Goal: Communication & Community: Answer question/provide support

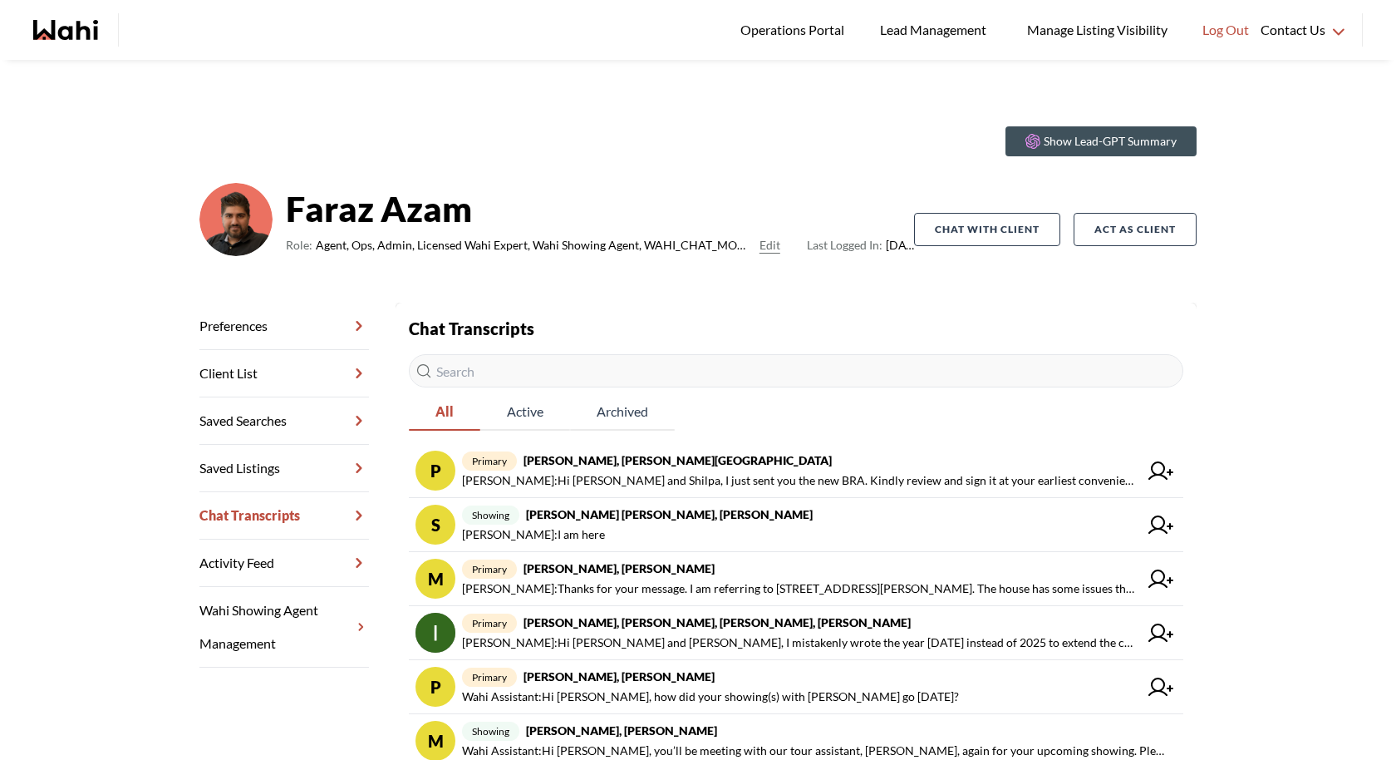
click at [690, 365] on input "text" at bounding box center [796, 370] width 775 height 33
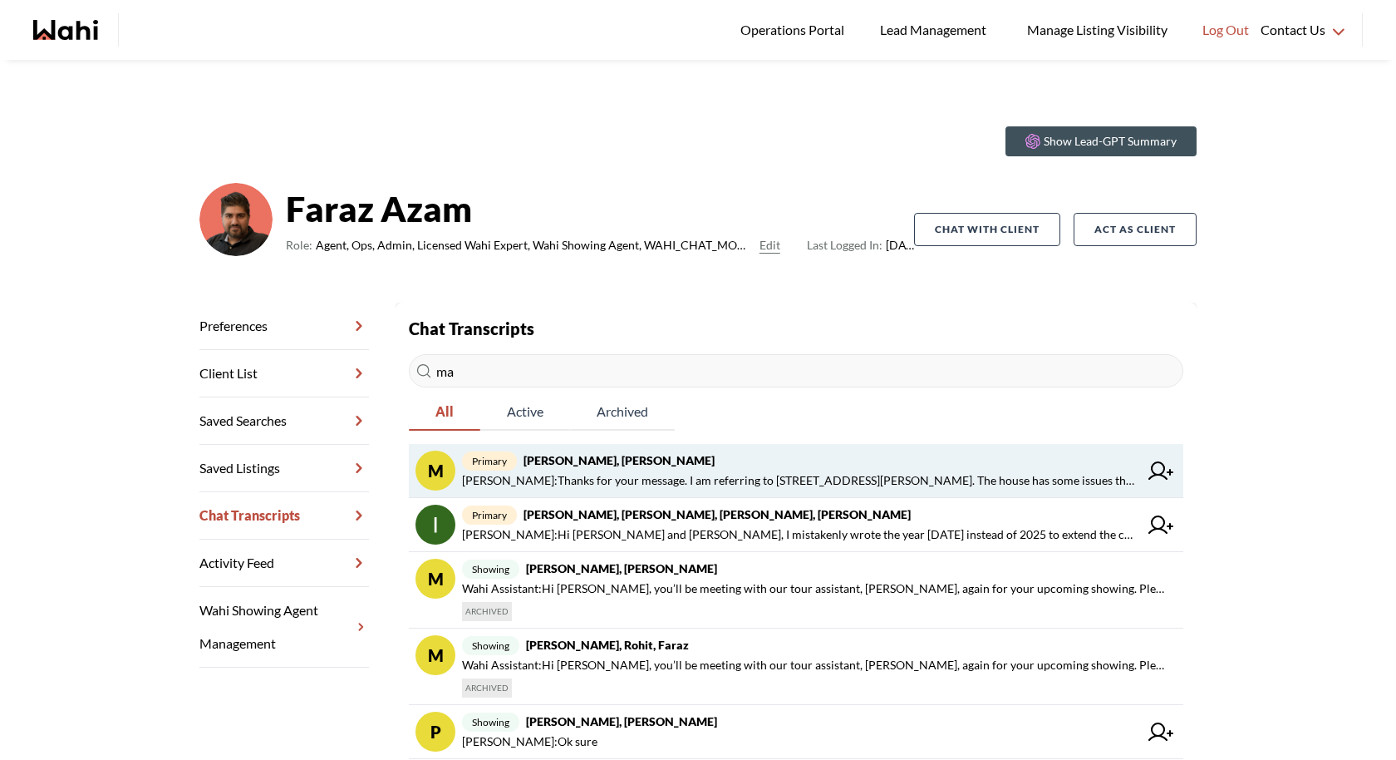
type input "ma"
click at [795, 480] on span "[PERSON_NAME] : Thanks for your message. I am referring to [STREET_ADDRESS][PER…" at bounding box center [800, 480] width 677 height 20
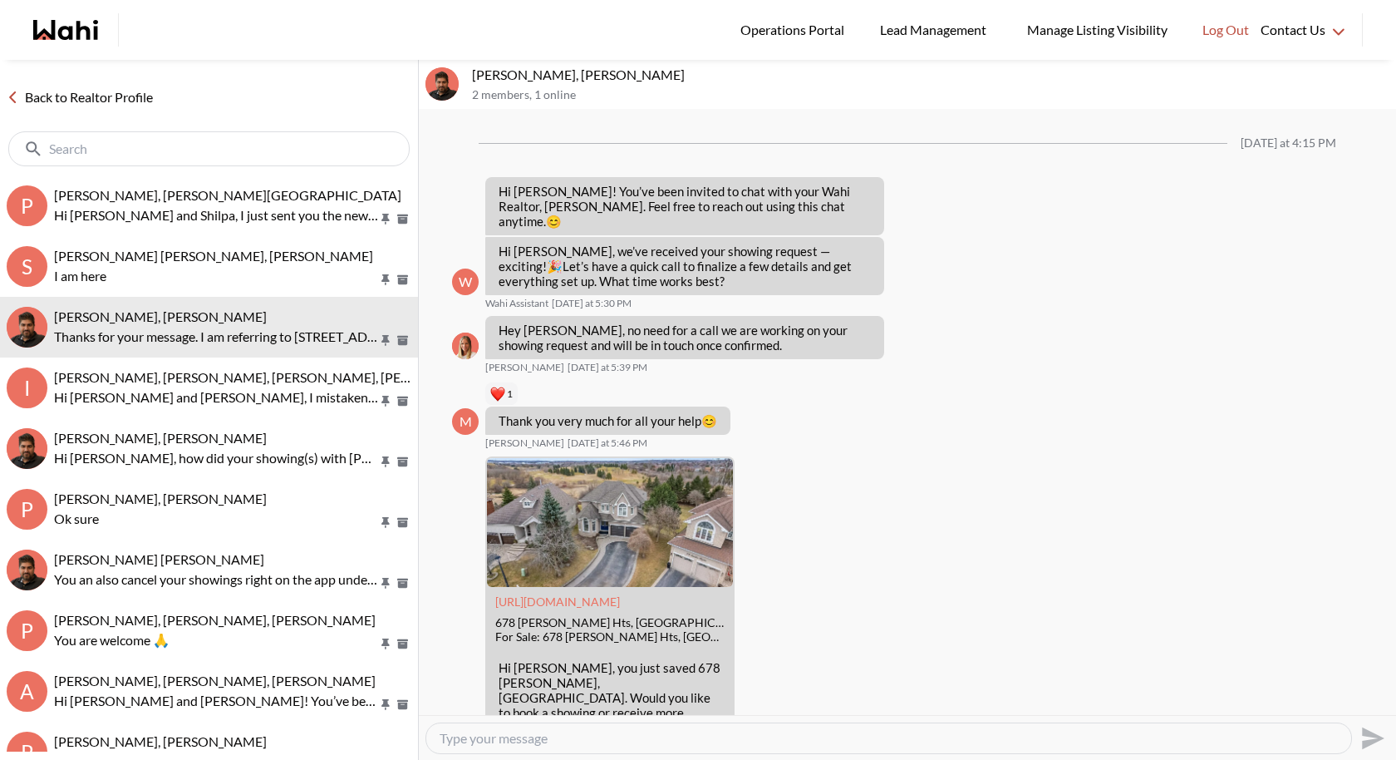
scroll to position [790, 0]
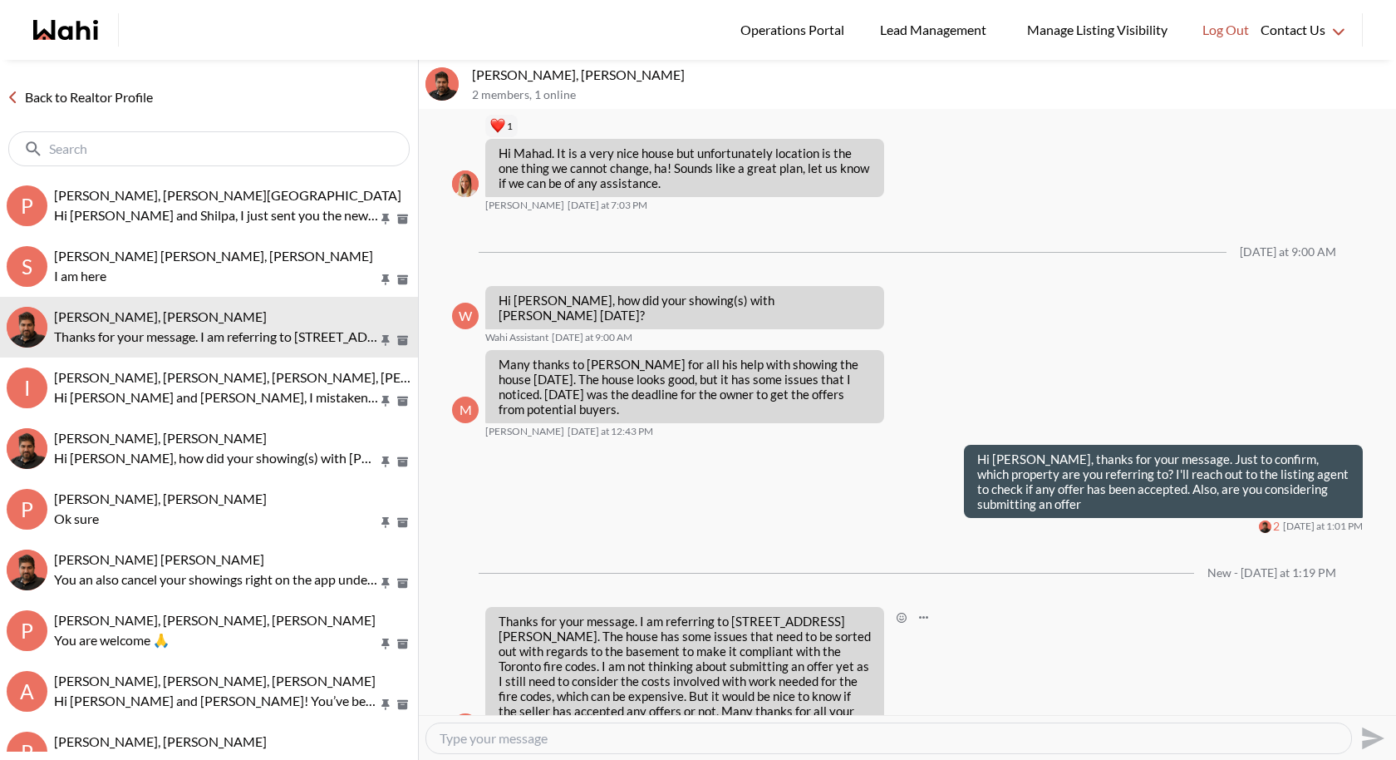
drag, startPoint x: 808, startPoint y: 683, endPoint x: 500, endPoint y: 591, distance: 321.0
click at [500, 613] on p "Thanks for your message. I am referring to 53 Fred Young Drive in Toronto. The …" at bounding box center [685, 673] width 372 height 120
copy p "Thanks for your message. I am referring to 53 Fred Young Drive in Toronto. The …"
click at [489, 736] on textarea "Type your message" at bounding box center [889, 738] width 898 height 17
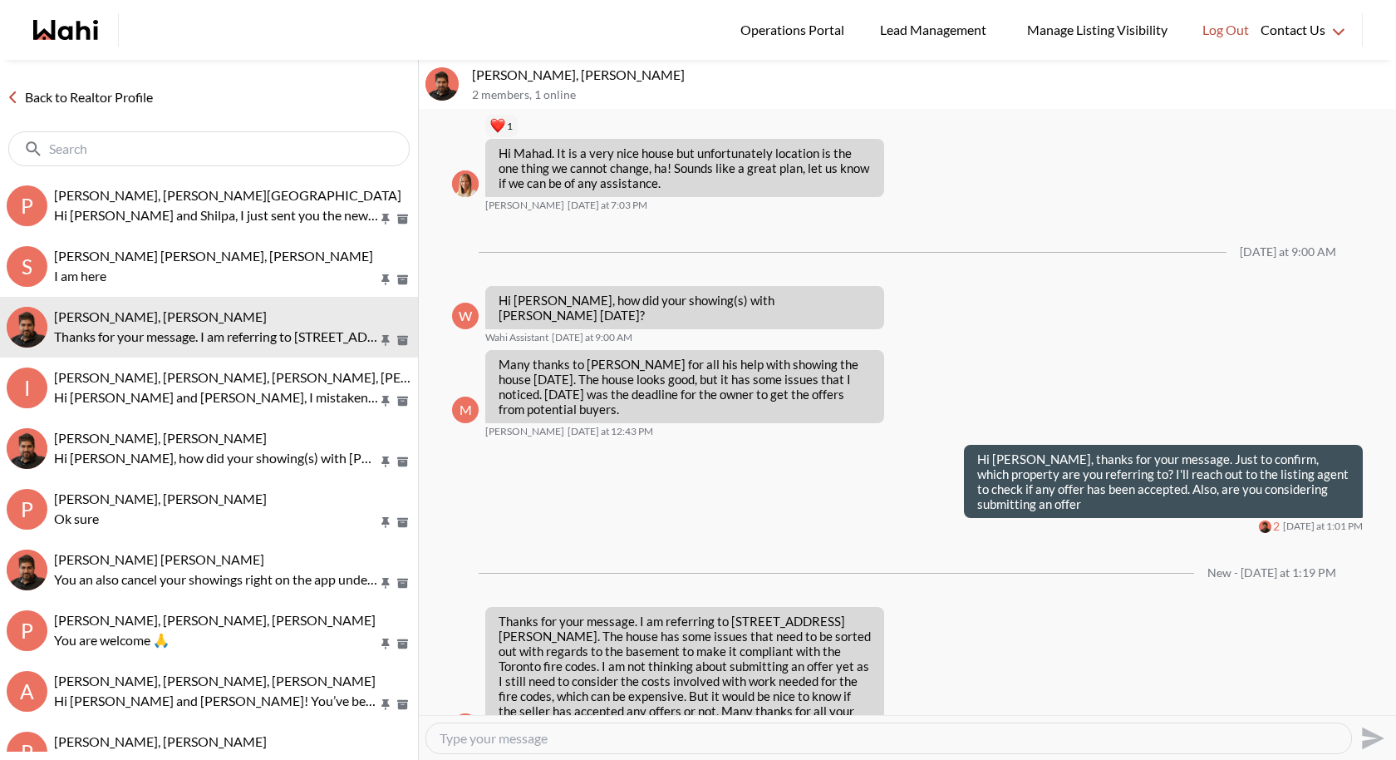
paste textarea "Thanks for your message. I’ll call the listing agent regarding 53 Fred Young Dr…"
click at [583, 736] on textarea "Thanks for your message. I’ll call the listing agent regarding 53 Fred Young Dr…" at bounding box center [889, 738] width 898 height 17
type textarea "Thank you. I’ll call the listing agent regarding 53 Fred Young Drive and get ba…"
click at [1361, 739] on icon "Send" at bounding box center [1371, 738] width 27 height 27
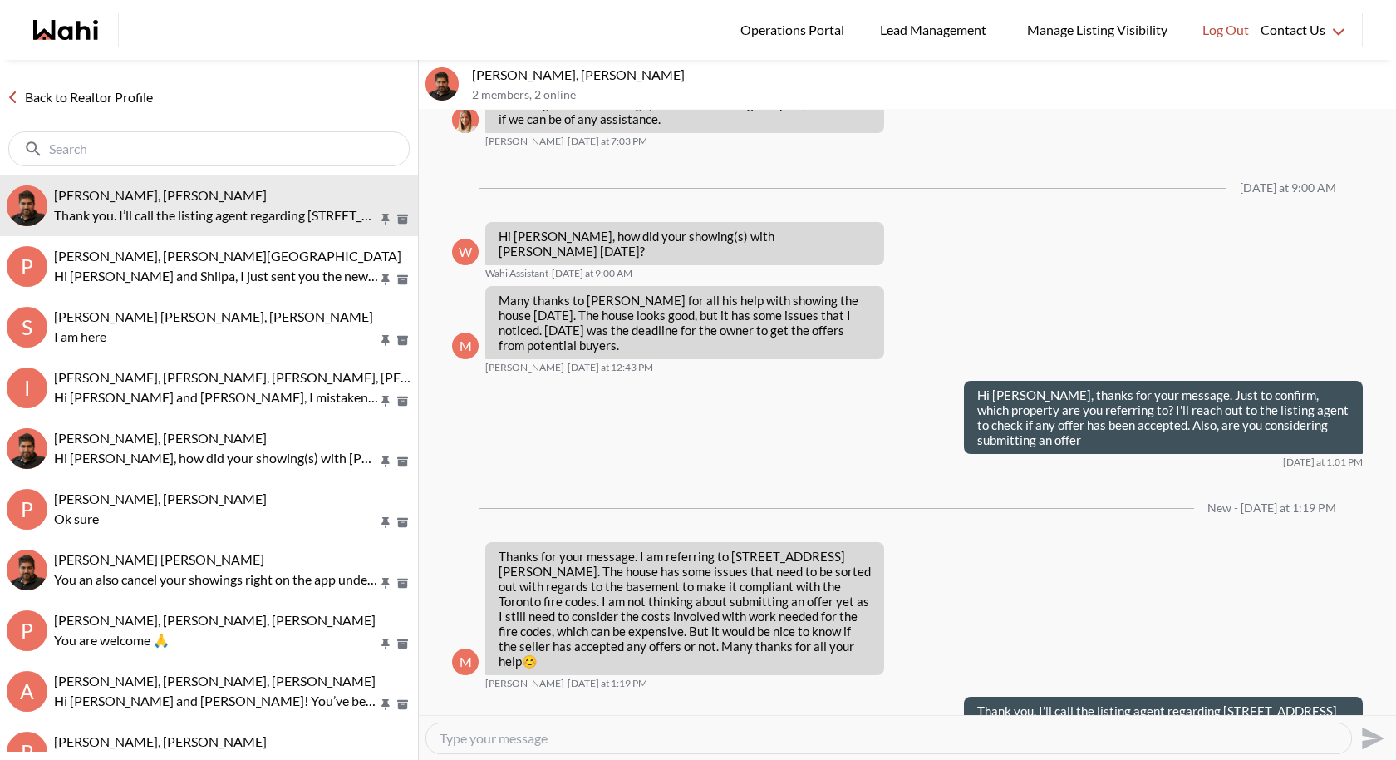
scroll to position [880, 0]
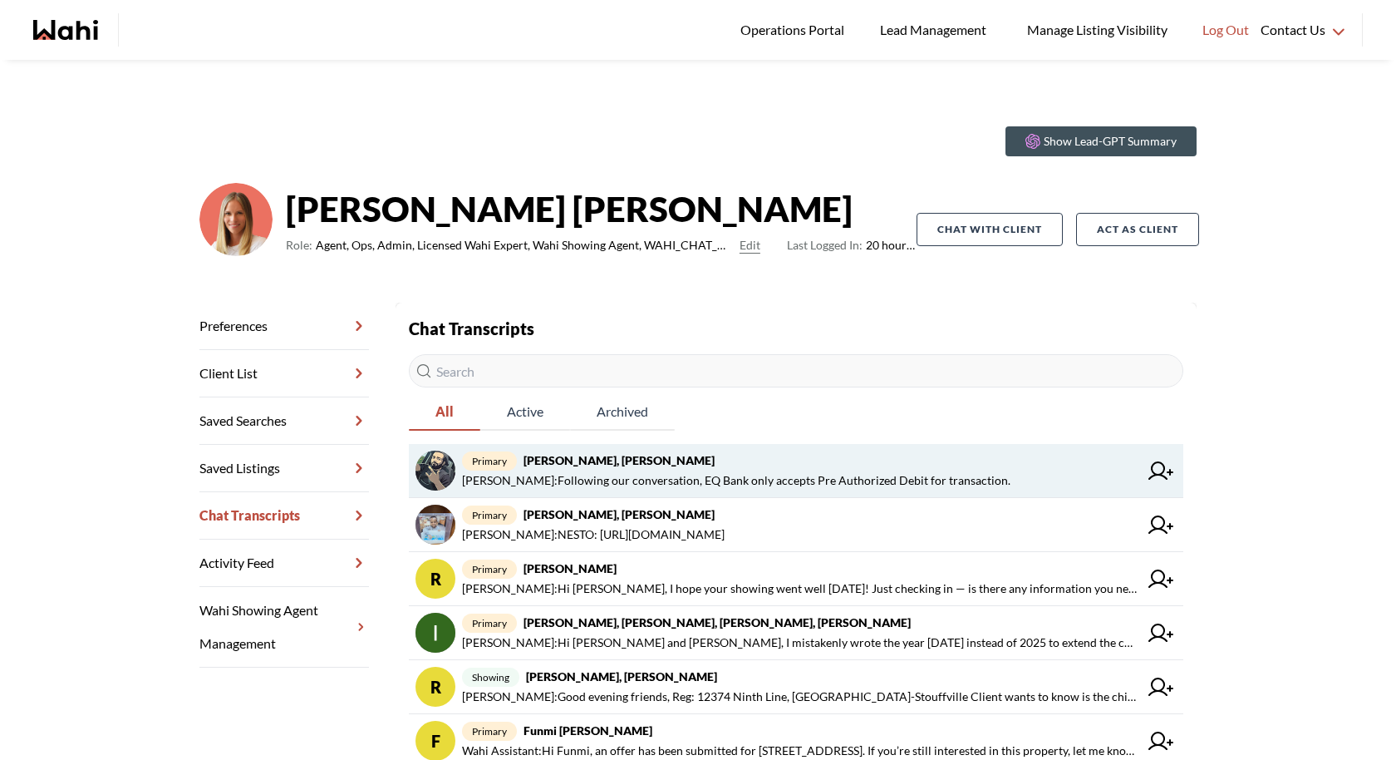
click at [876, 463] on span "primary Saeid Kanani, Michelle" at bounding box center [800, 460] width 677 height 20
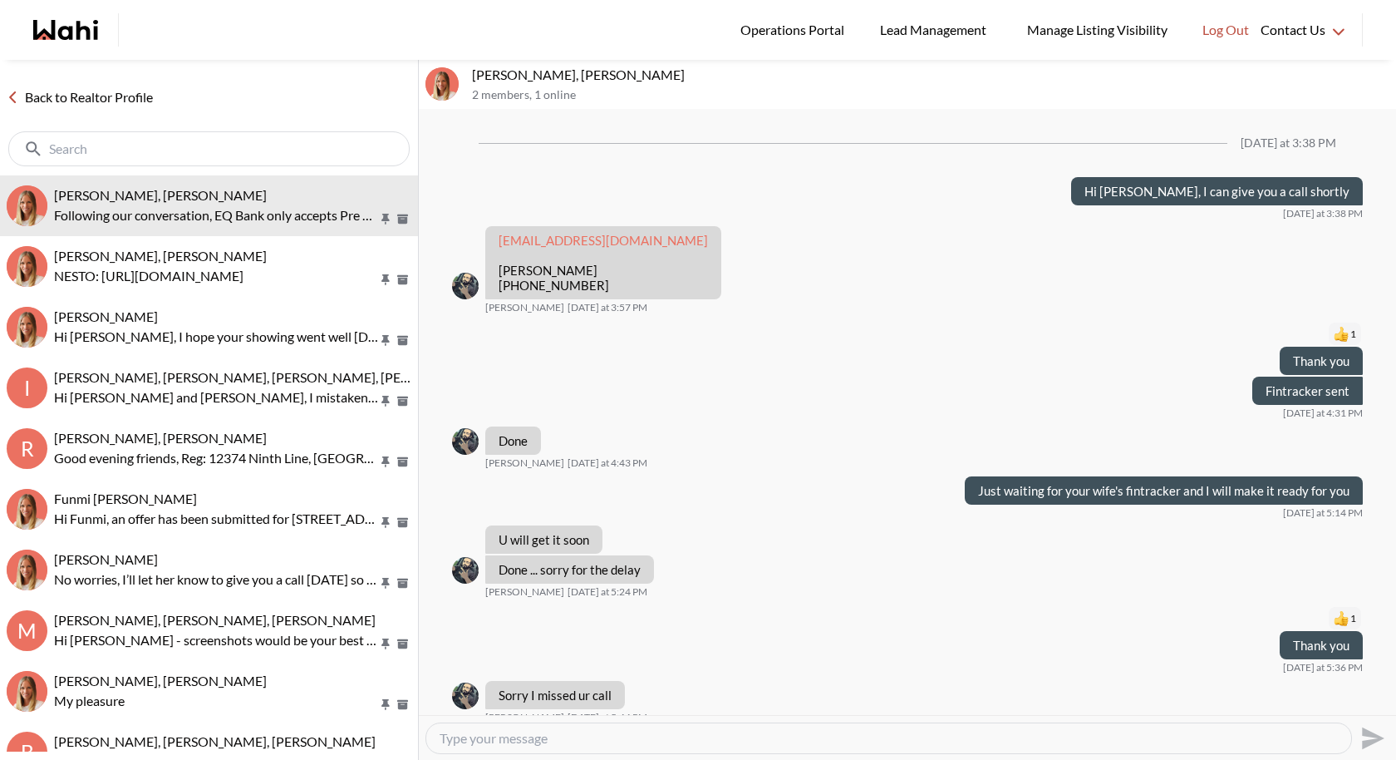
scroll to position [907, 0]
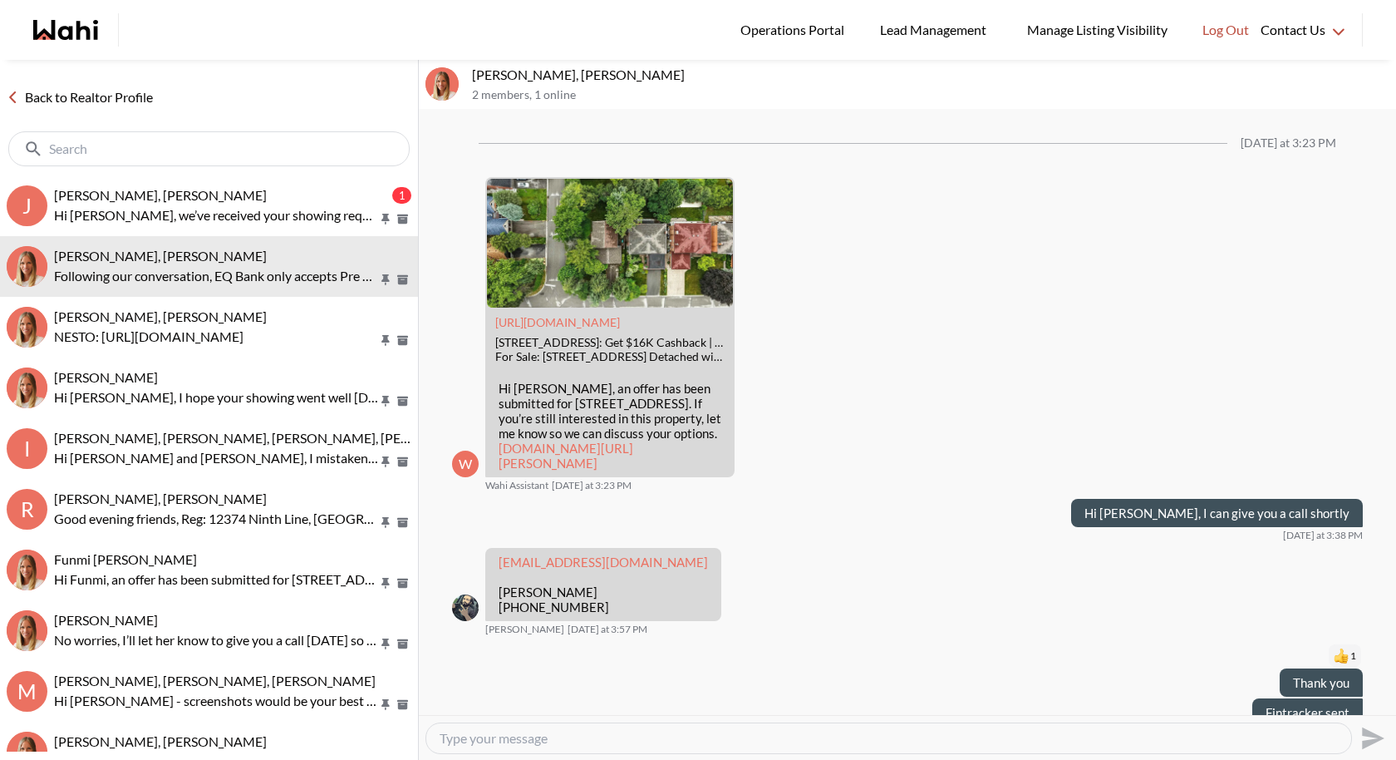
scroll to position [1340, 0]
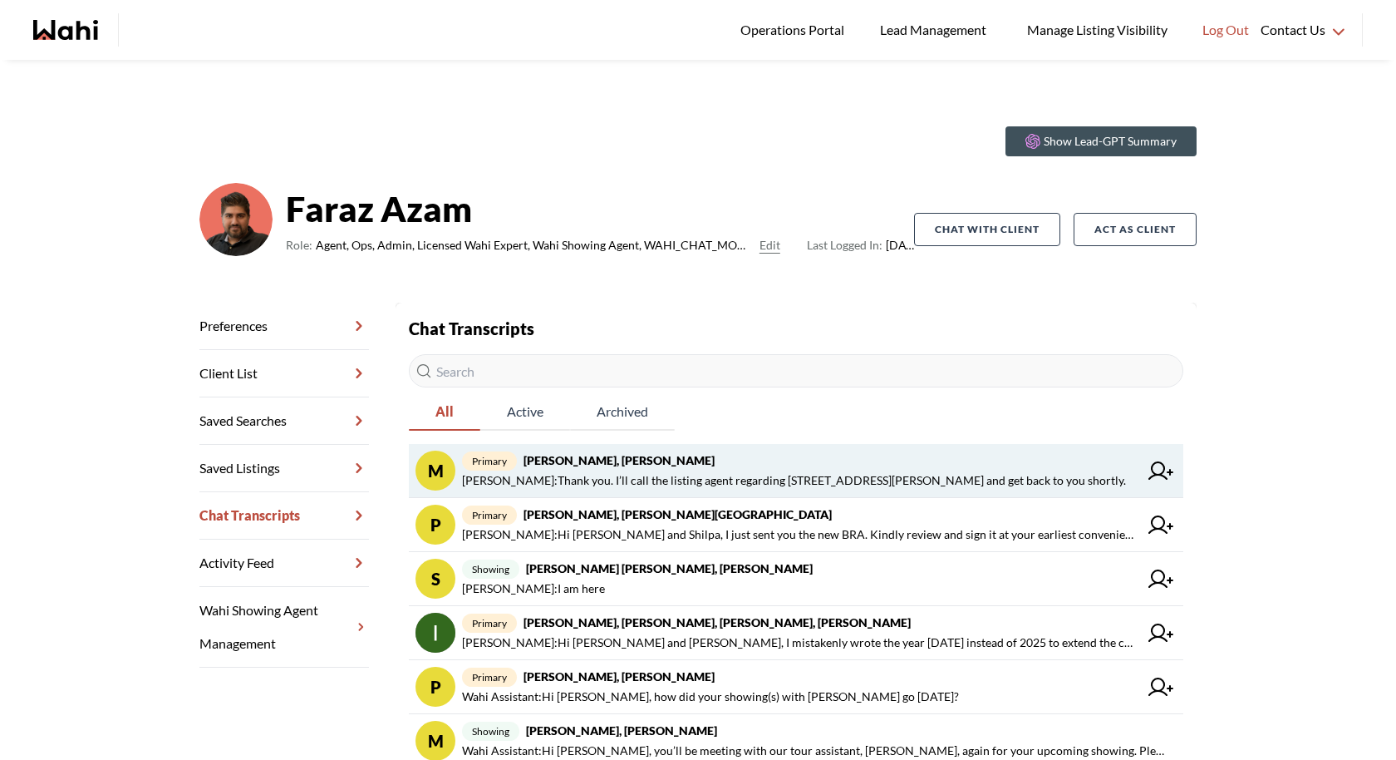
click at [675, 475] on span "Mahad Ahmed : Thank you. I’ll call the listing agent regarding 53 Fred Young Dr…" at bounding box center [794, 480] width 664 height 20
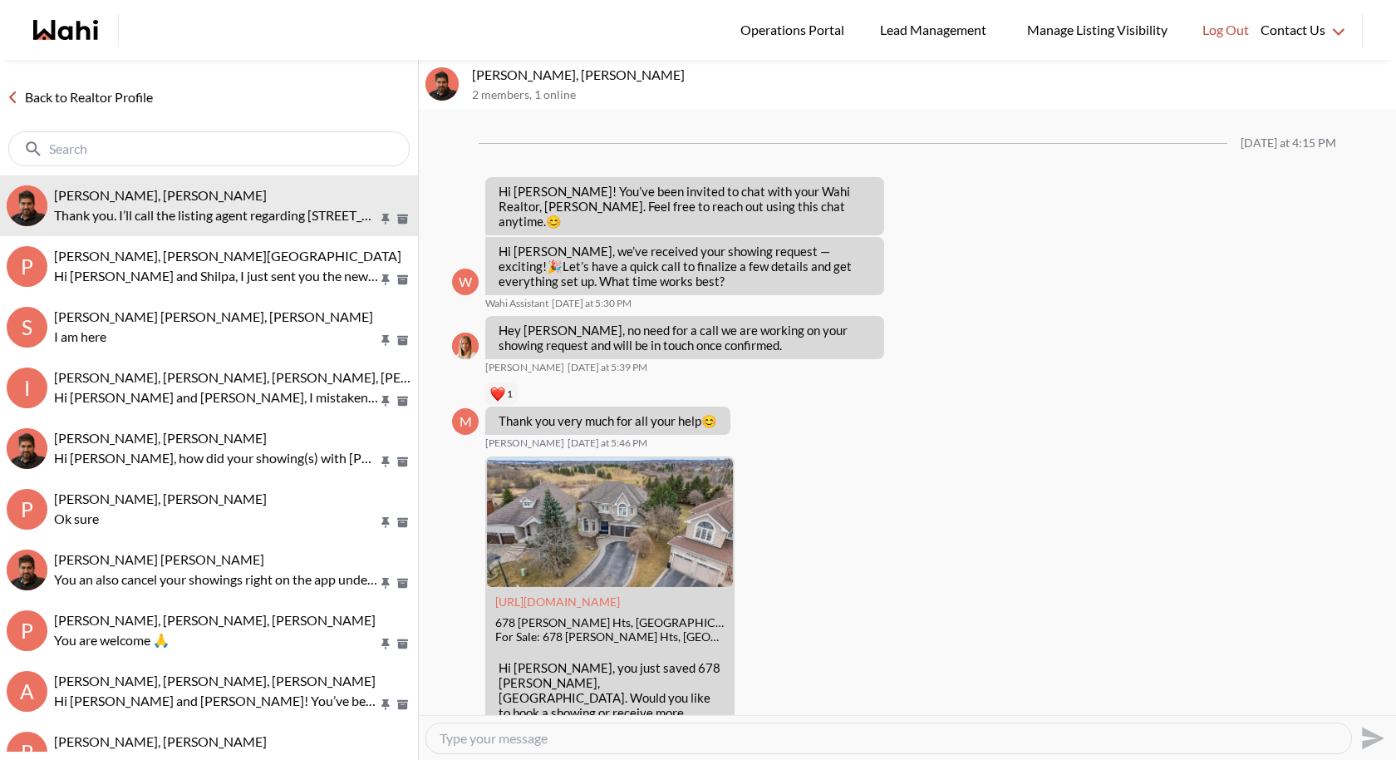
scroll to position [813, 0]
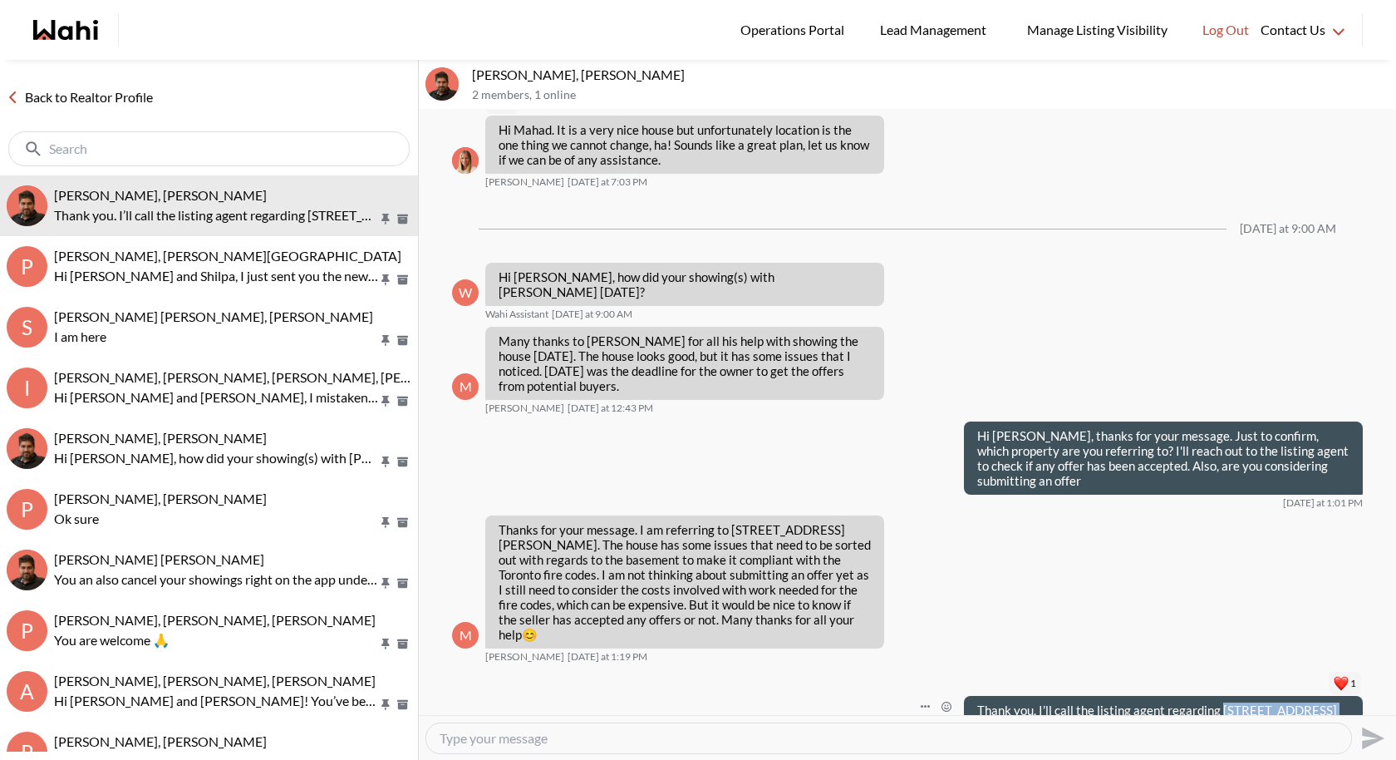
drag, startPoint x: 1335, startPoint y: 665, endPoint x: 1222, endPoint y: 662, distance: 113.1
click at [1222, 702] on p "Thank you. I’ll call the listing agent regarding [STREET_ADDRESS][PERSON_NAME] …" at bounding box center [1163, 717] width 372 height 30
copy p "53 Fred Young Drive"
click at [545, 736] on textarea "Type your message" at bounding box center [889, 738] width 898 height 17
paste textarea "No offers came in [DATE]"
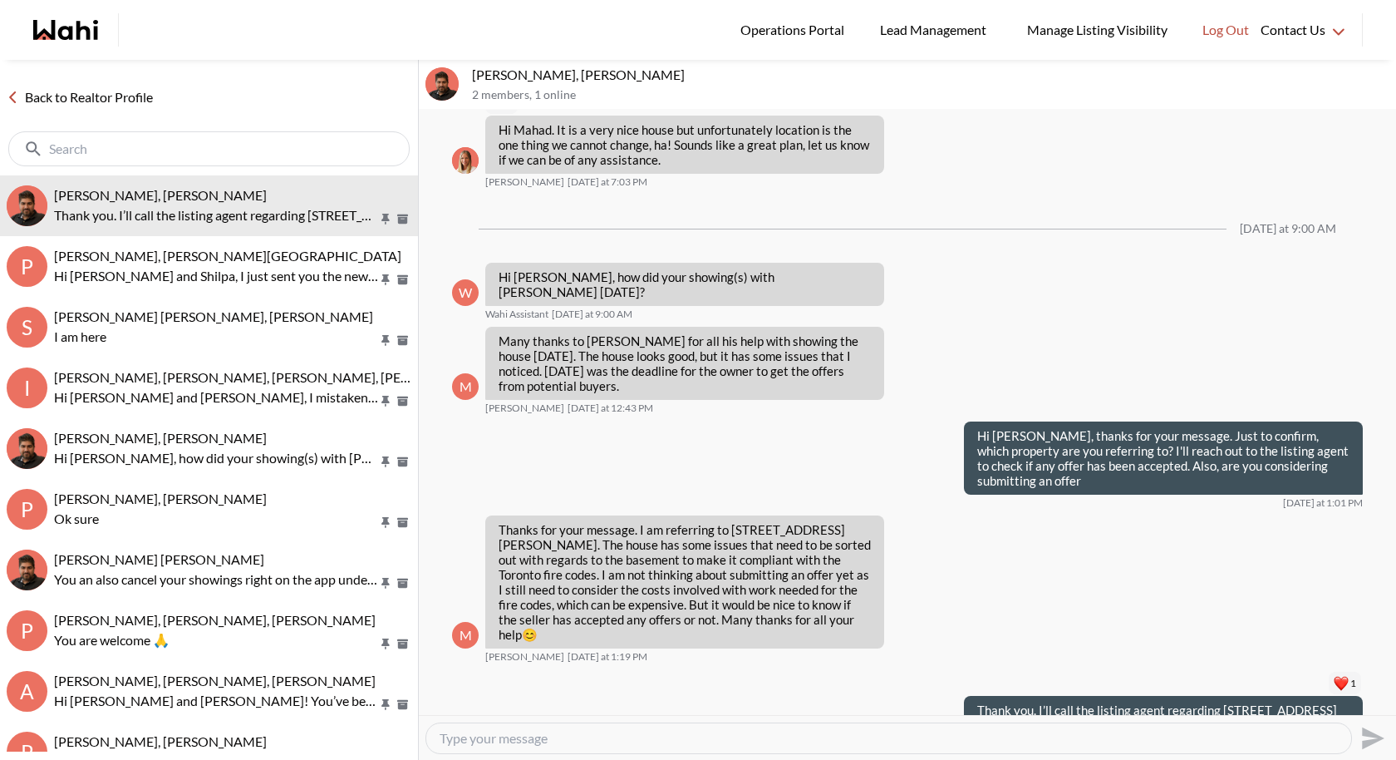
type textarea "No offers came in [DATE]"
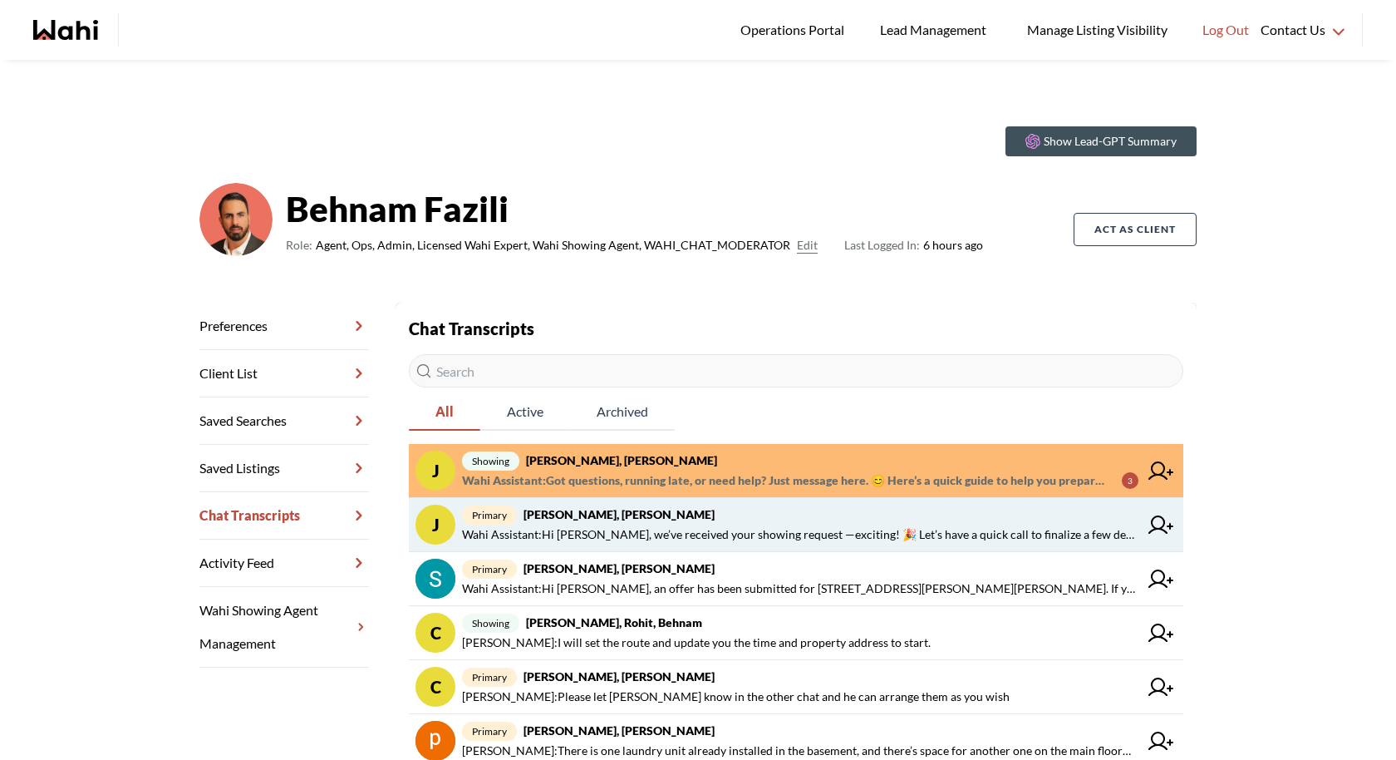
click at [626, 524] on span "Wahi Assistant : Hi Josh, we’ve received your showing request —exciting! 🎉 Let’…" at bounding box center [800, 534] width 677 height 20
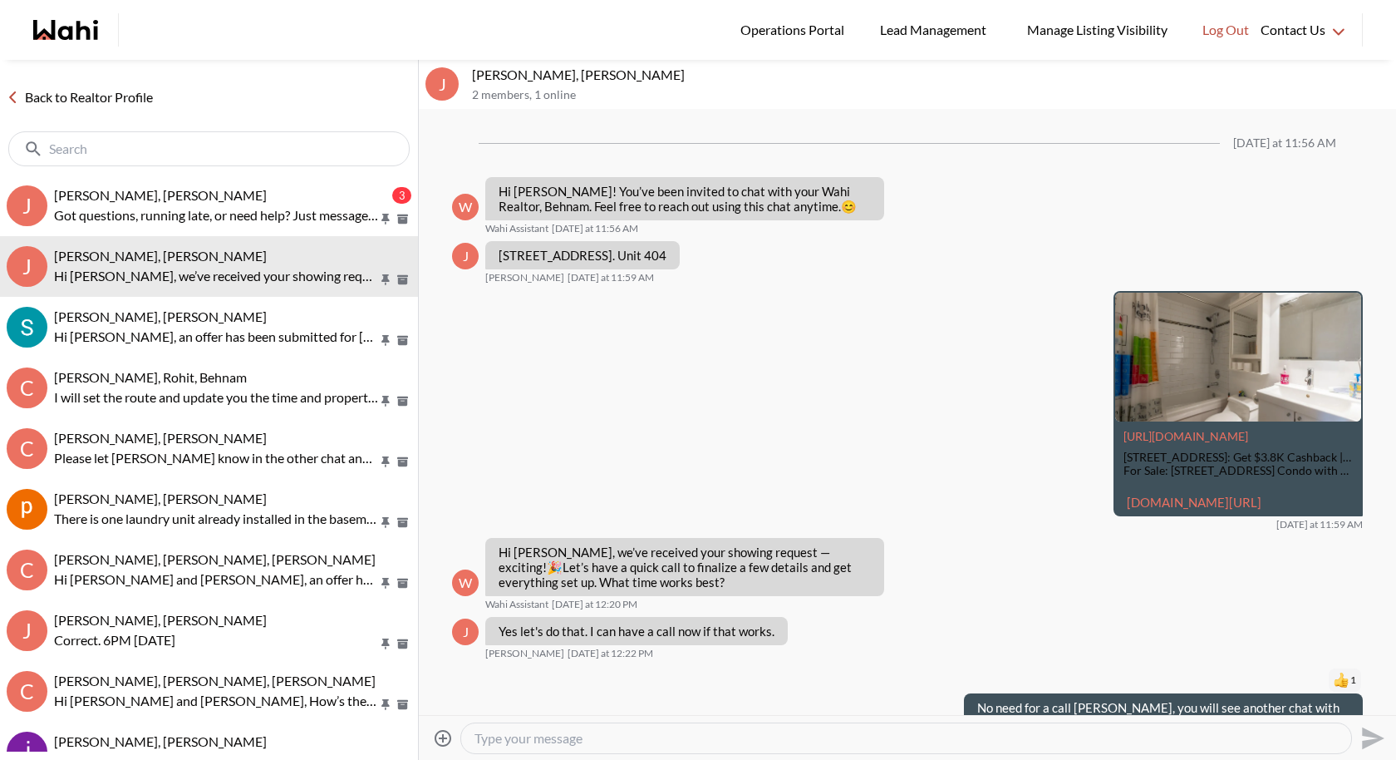
scroll to position [247, 0]
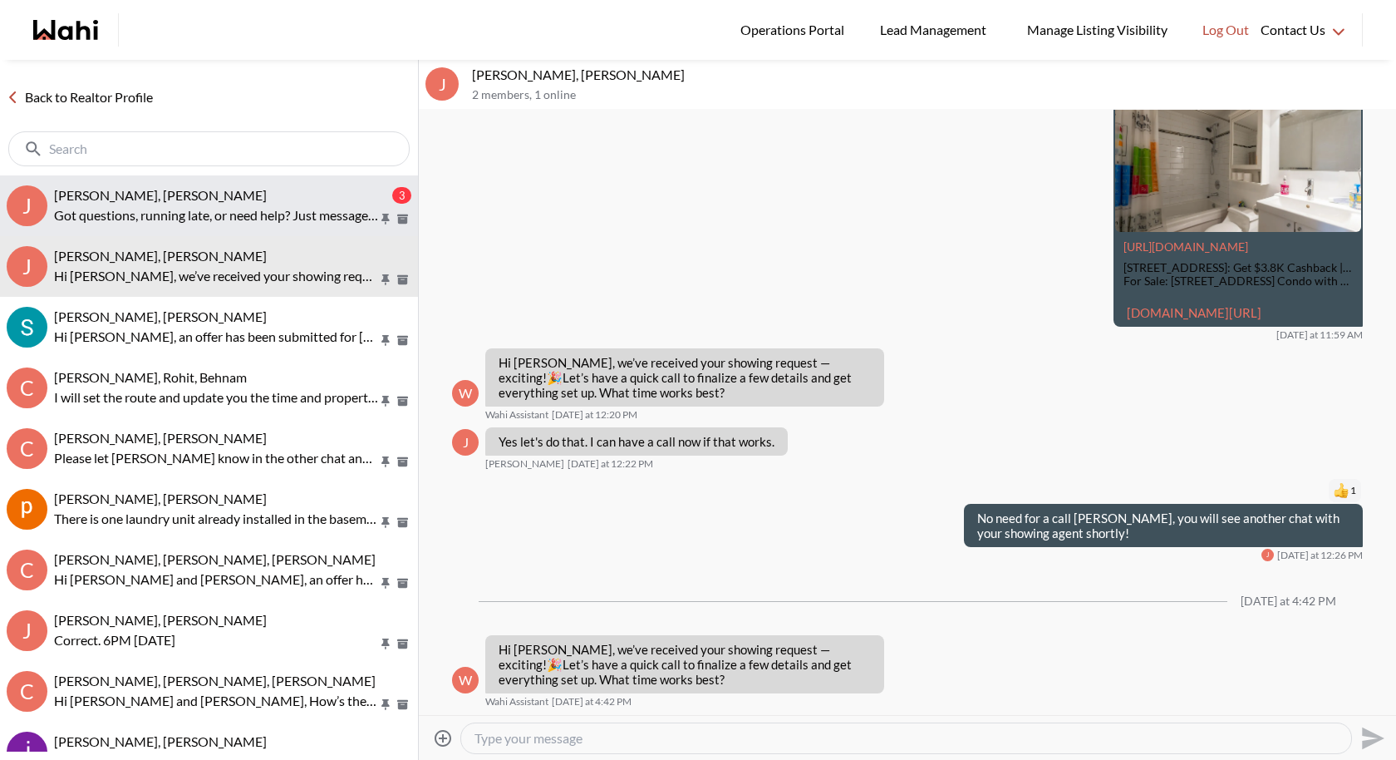
click at [275, 224] on button "J Josh Hortaleza, Paul, Behnam 3 Got questions, running late, or need help? Jus…" at bounding box center [209, 205] width 418 height 61
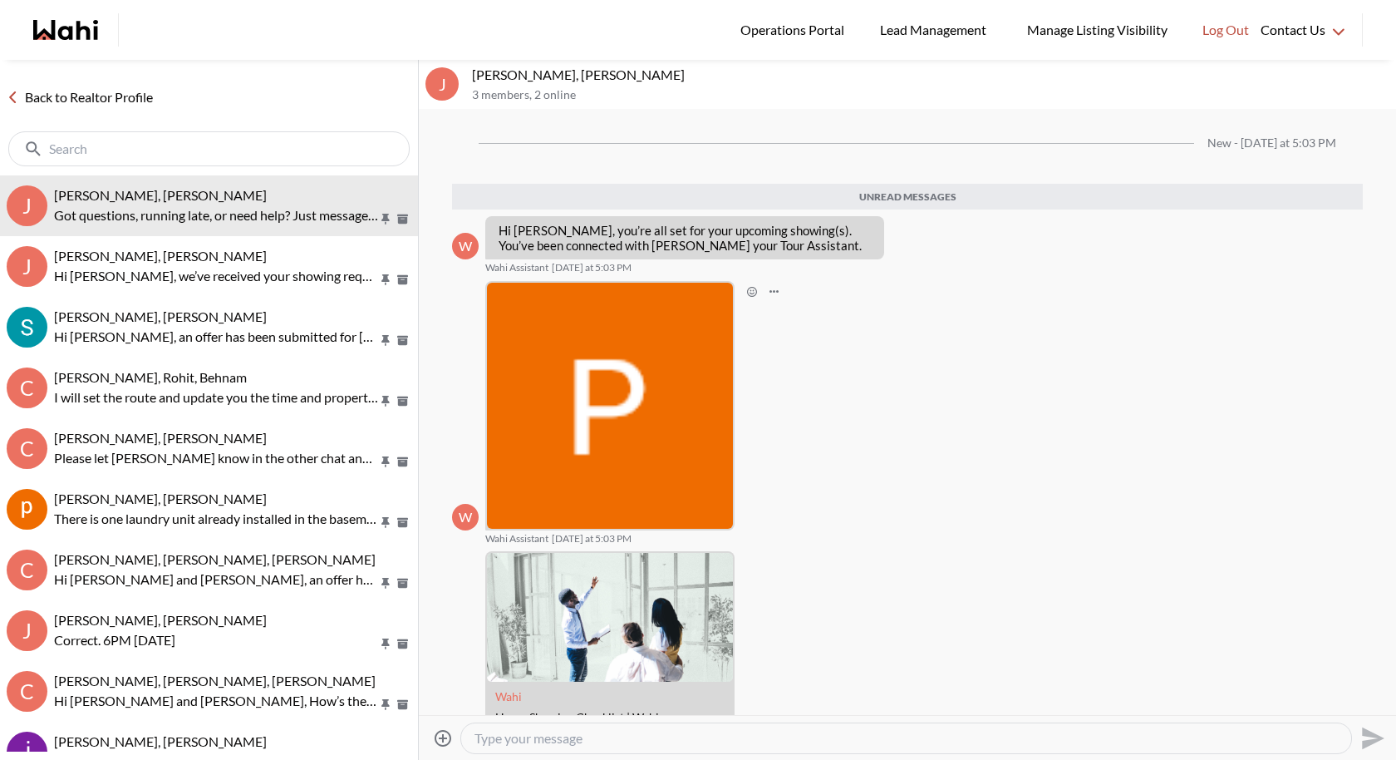
scroll to position [141, 0]
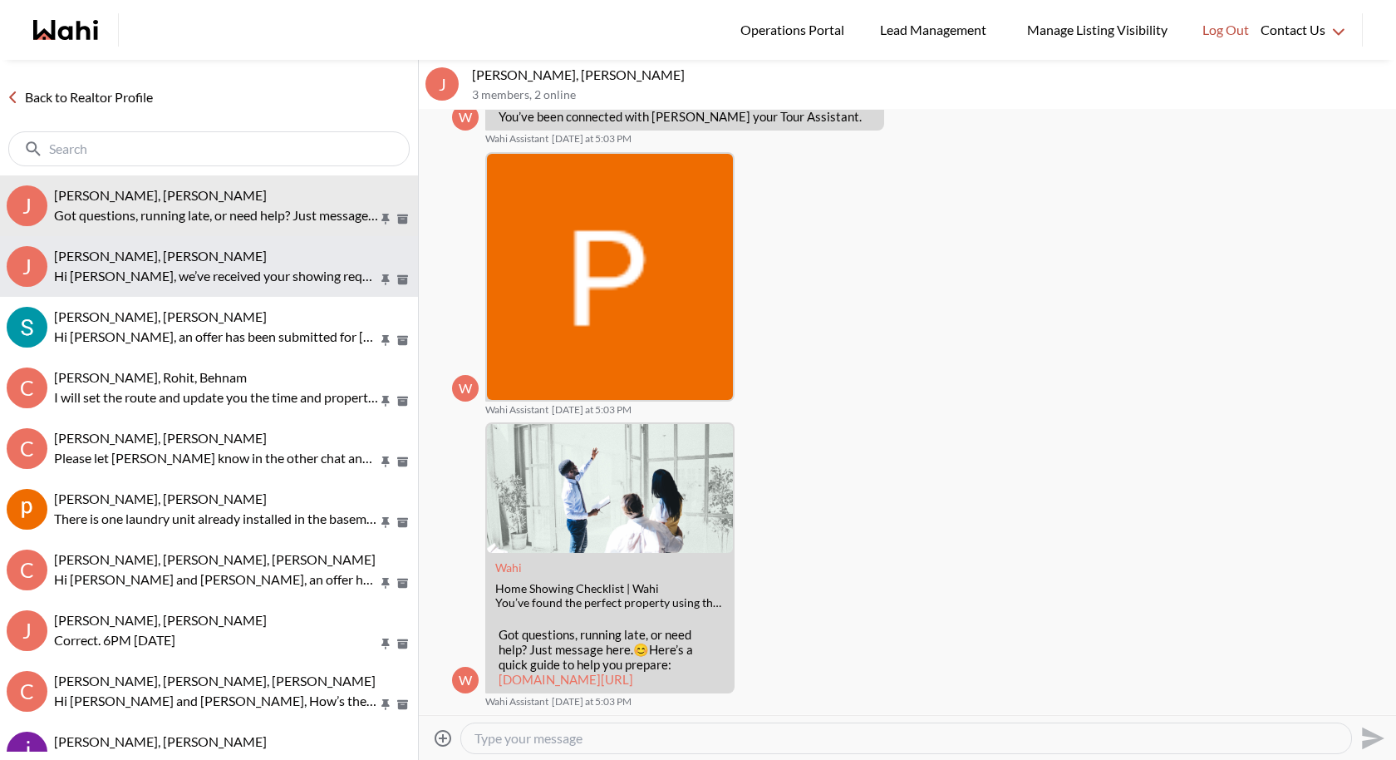
click at [190, 263] on div "Josh Hortaleza, Behnam Hi Josh, we’ve received your showing request —exciting! …" at bounding box center [232, 267] width 357 height 38
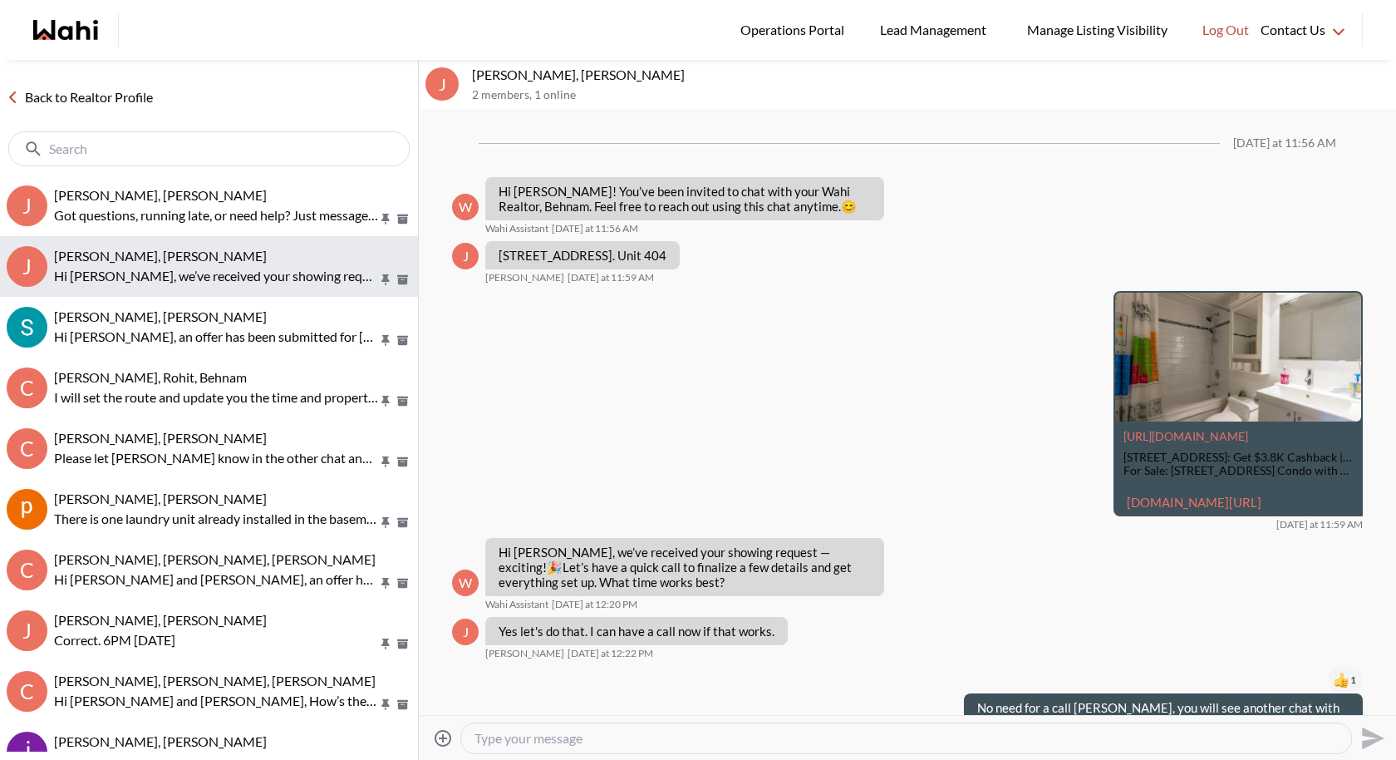
scroll to position [247, 0]
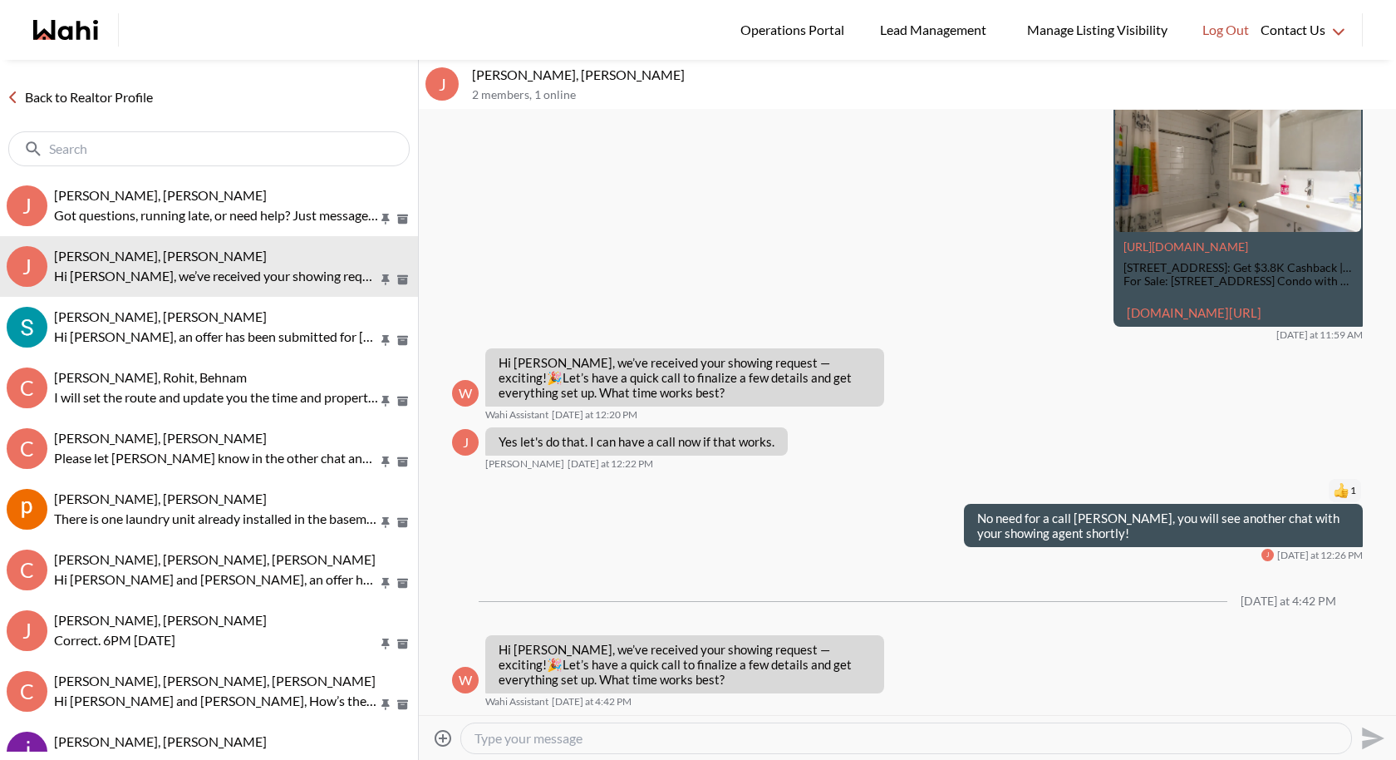
click at [595, 688] on textarea "Type your message" at bounding box center [907, 738] width 864 height 17
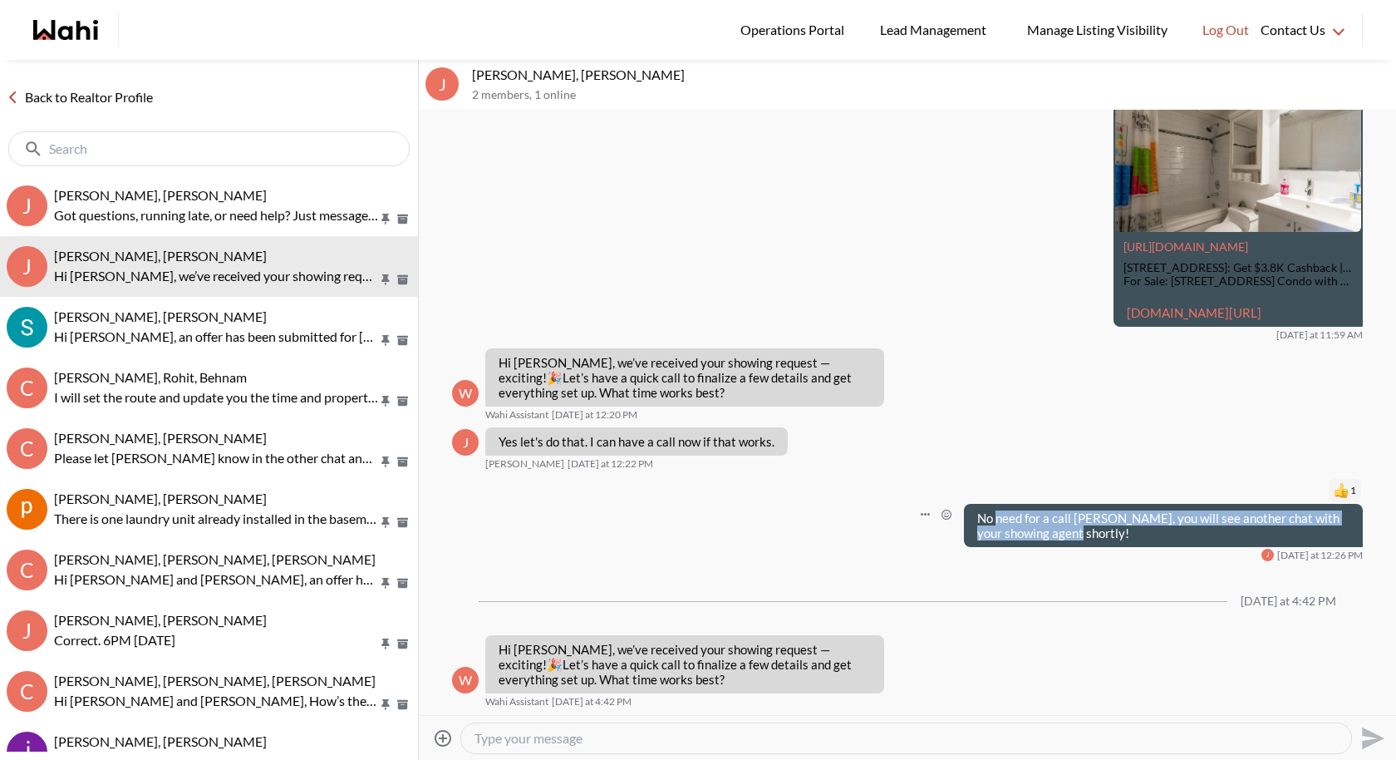
drag, startPoint x: 1065, startPoint y: 529, endPoint x: 996, endPoint y: 518, distance: 69.0
click at [632, 519] on p "No need for a call Josh, you will see another chat with your showing agent shor…" at bounding box center [1163, 525] width 372 height 30
drag, startPoint x: 1104, startPoint y: 520, endPoint x: 977, endPoint y: 517, distance: 127.2
click at [632, 517] on p "No need for a call Josh, you will see another chat with your showing agent shor…" at bounding box center [1163, 525] width 372 height 30
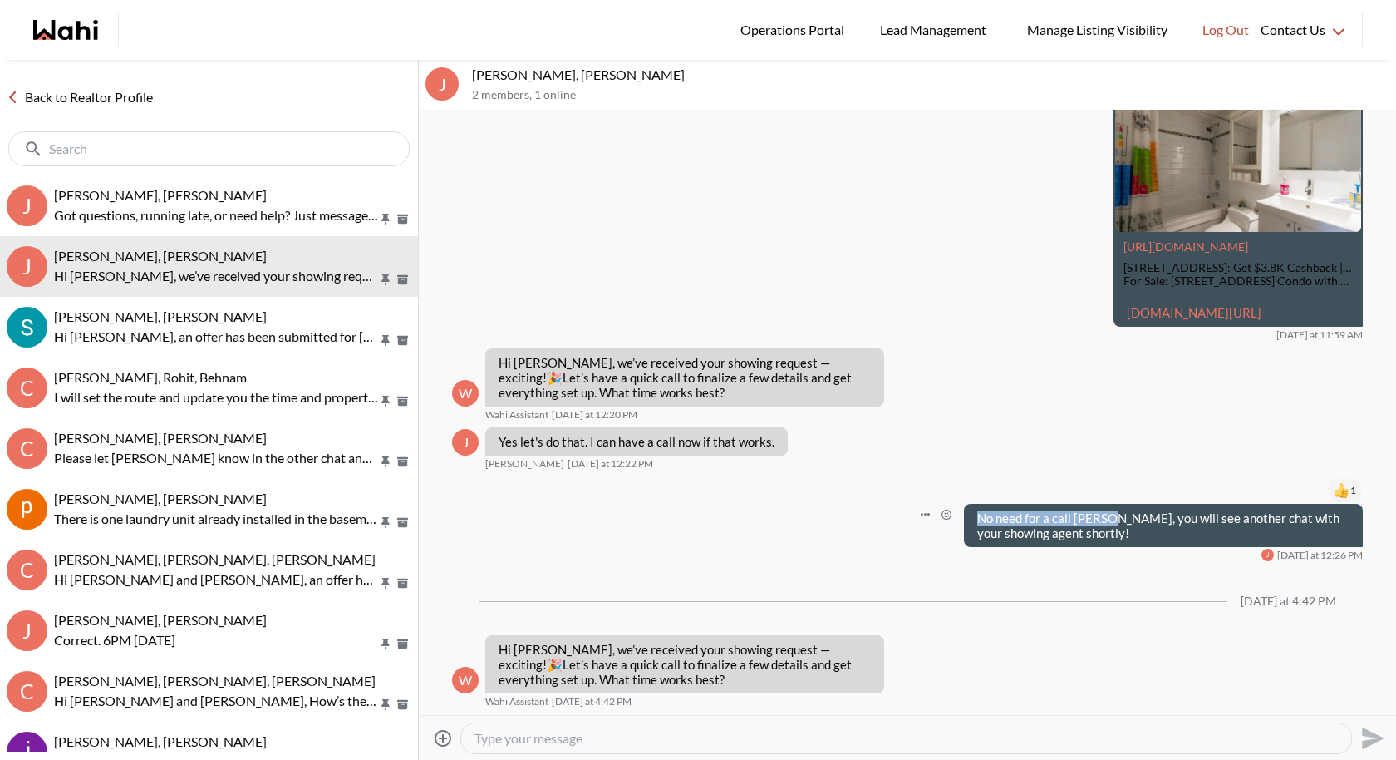
copy p "No need for a call Josh,"
click at [584, 688] on textarea "Type your message" at bounding box center [907, 738] width 864 height 17
paste textarea "No need for a call Josh,"
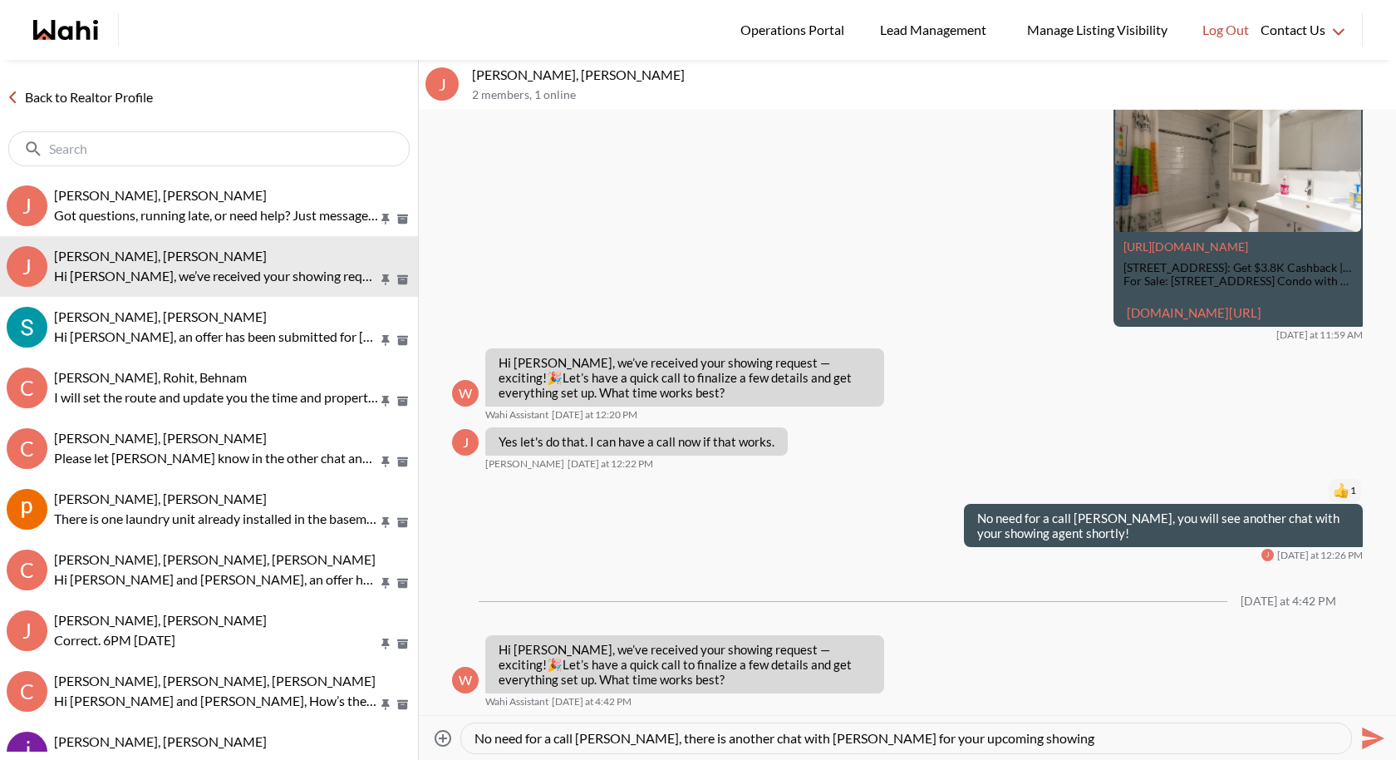
type textarea "No need for a call [PERSON_NAME], there is another chat with [PERSON_NAME] for …"
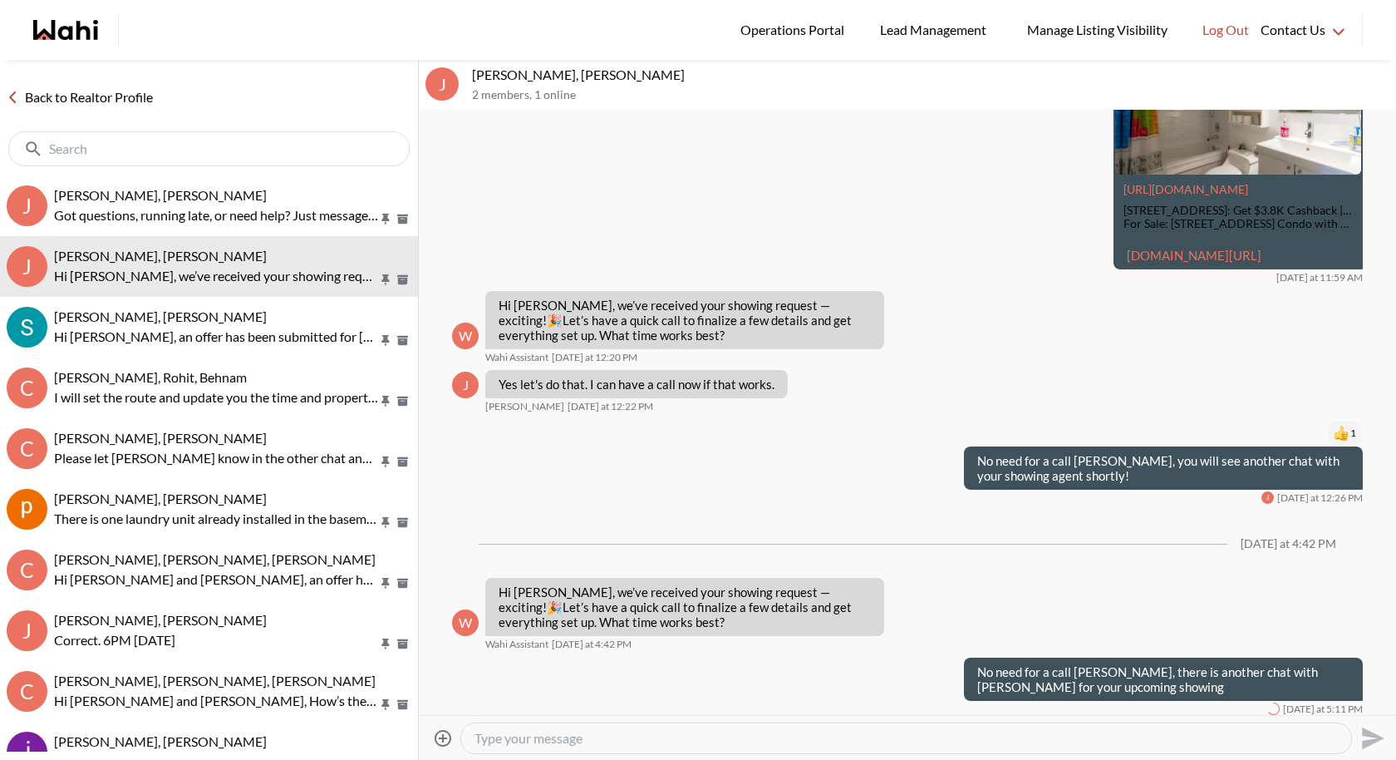
scroll to position [312, 0]
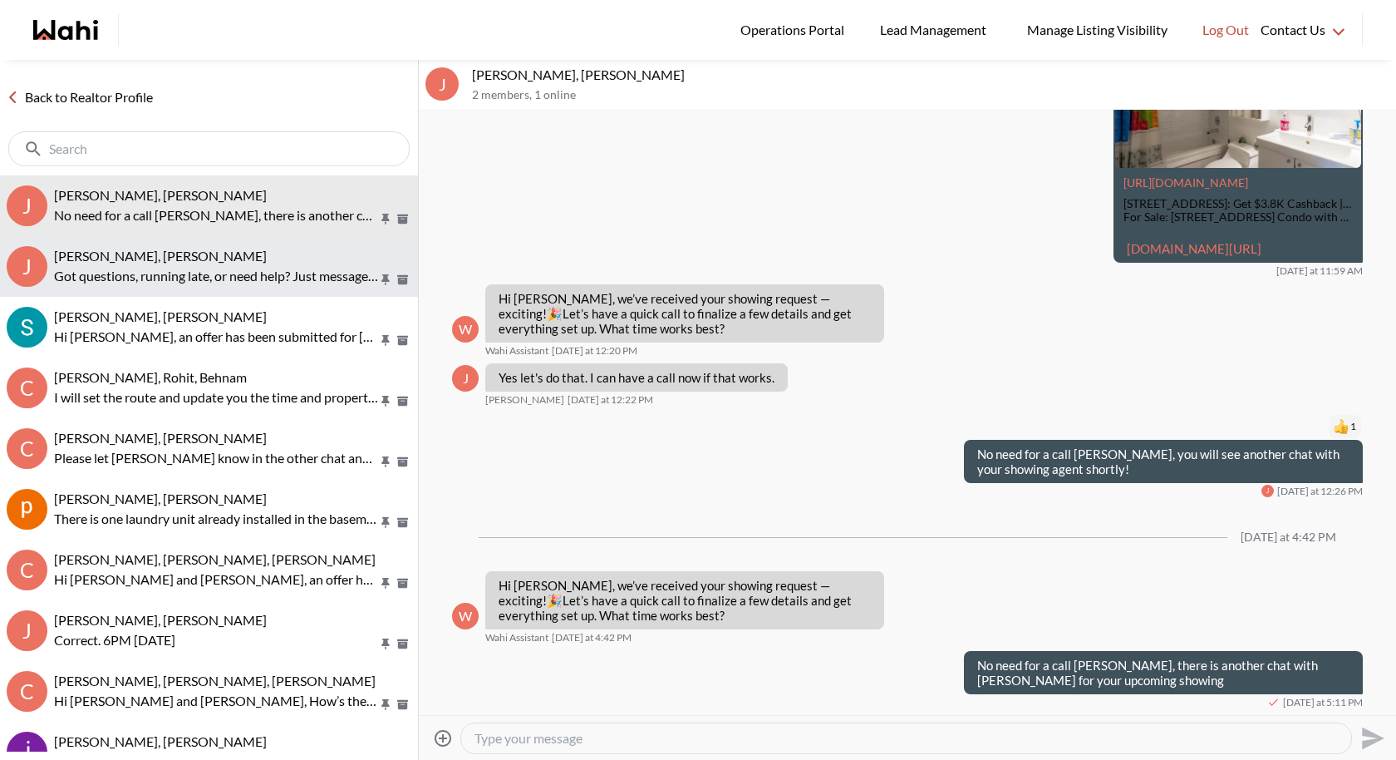
click at [220, 275] on p "Got questions, running late, or need help? Just message here. 😊 Here’s a quick …" at bounding box center [216, 276] width 324 height 20
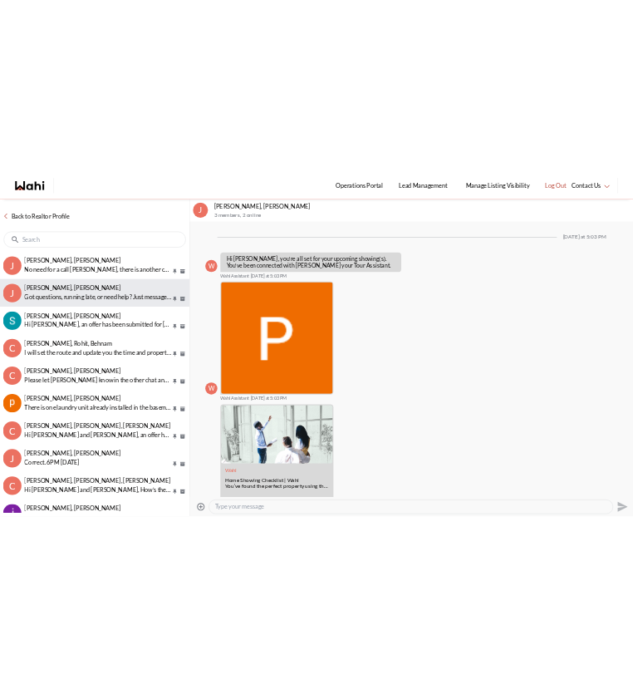
scroll to position [102, 0]
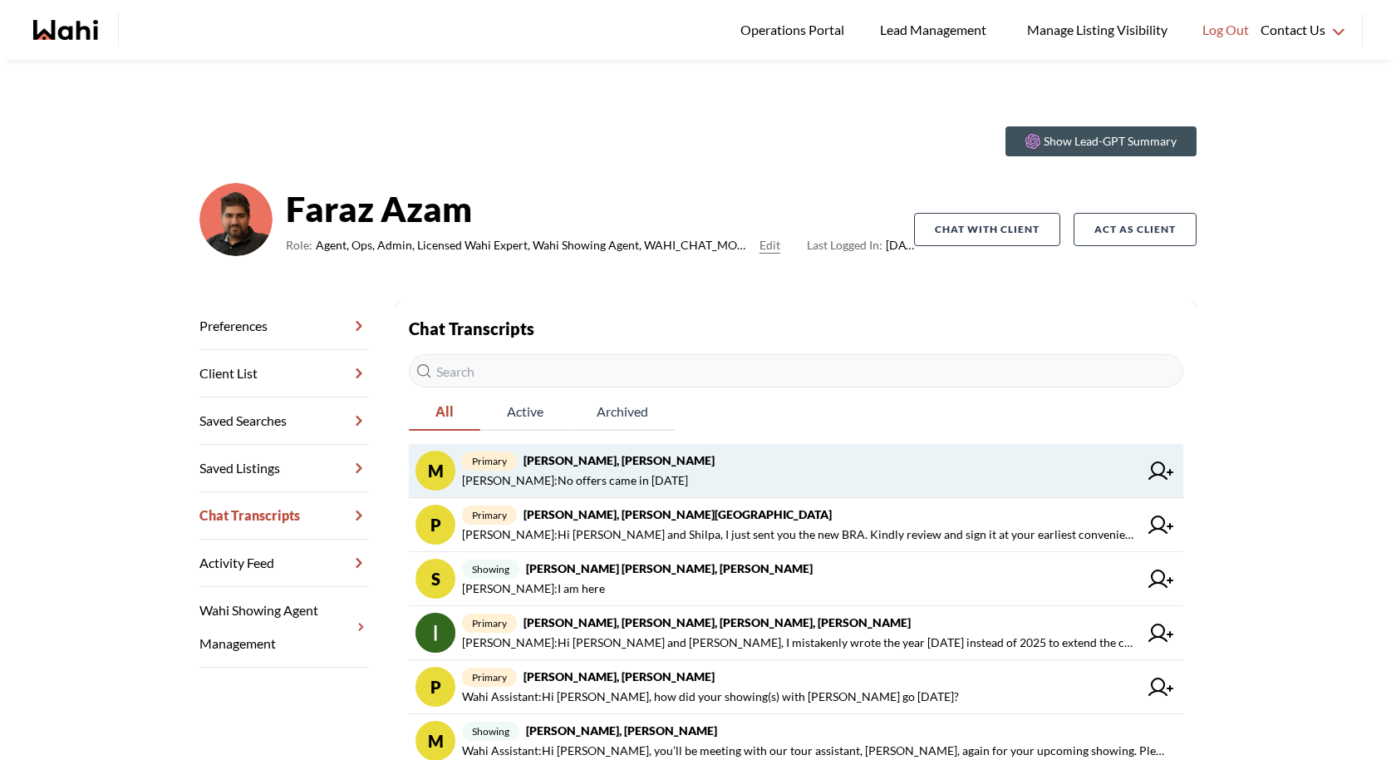
click at [632, 481] on span "[PERSON_NAME] : No offers came in [DATE]" at bounding box center [575, 480] width 226 height 20
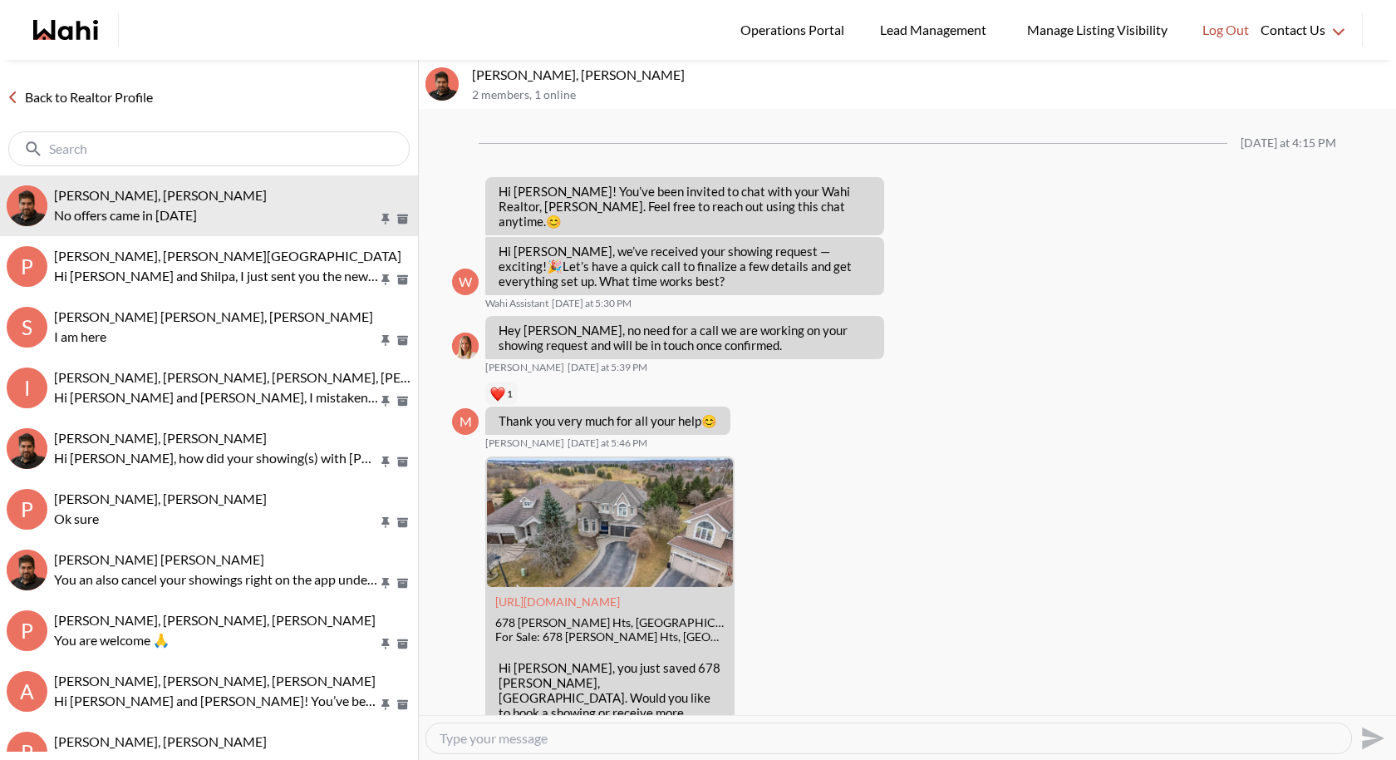
scroll to position [842, 0]
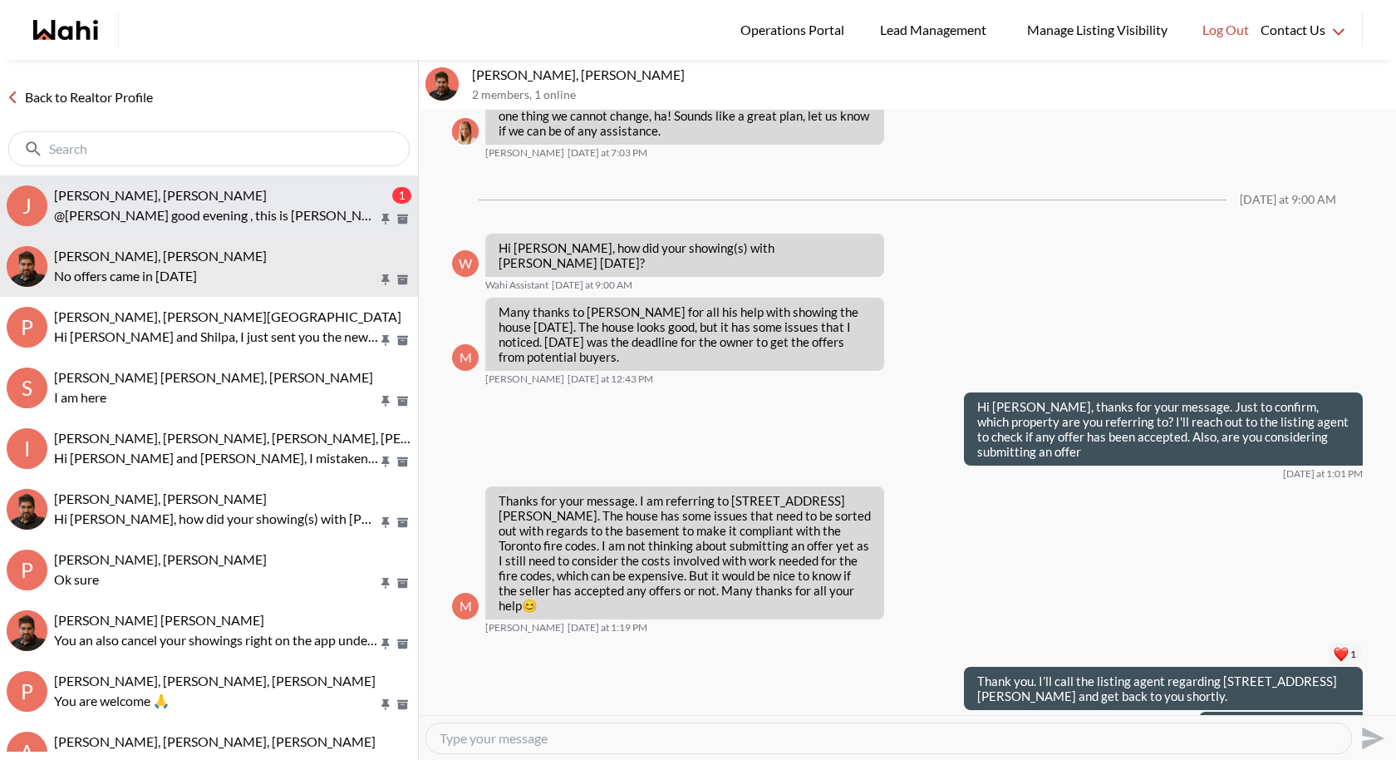
click at [244, 197] on div "[PERSON_NAME], [PERSON_NAME]" at bounding box center [221, 195] width 335 height 17
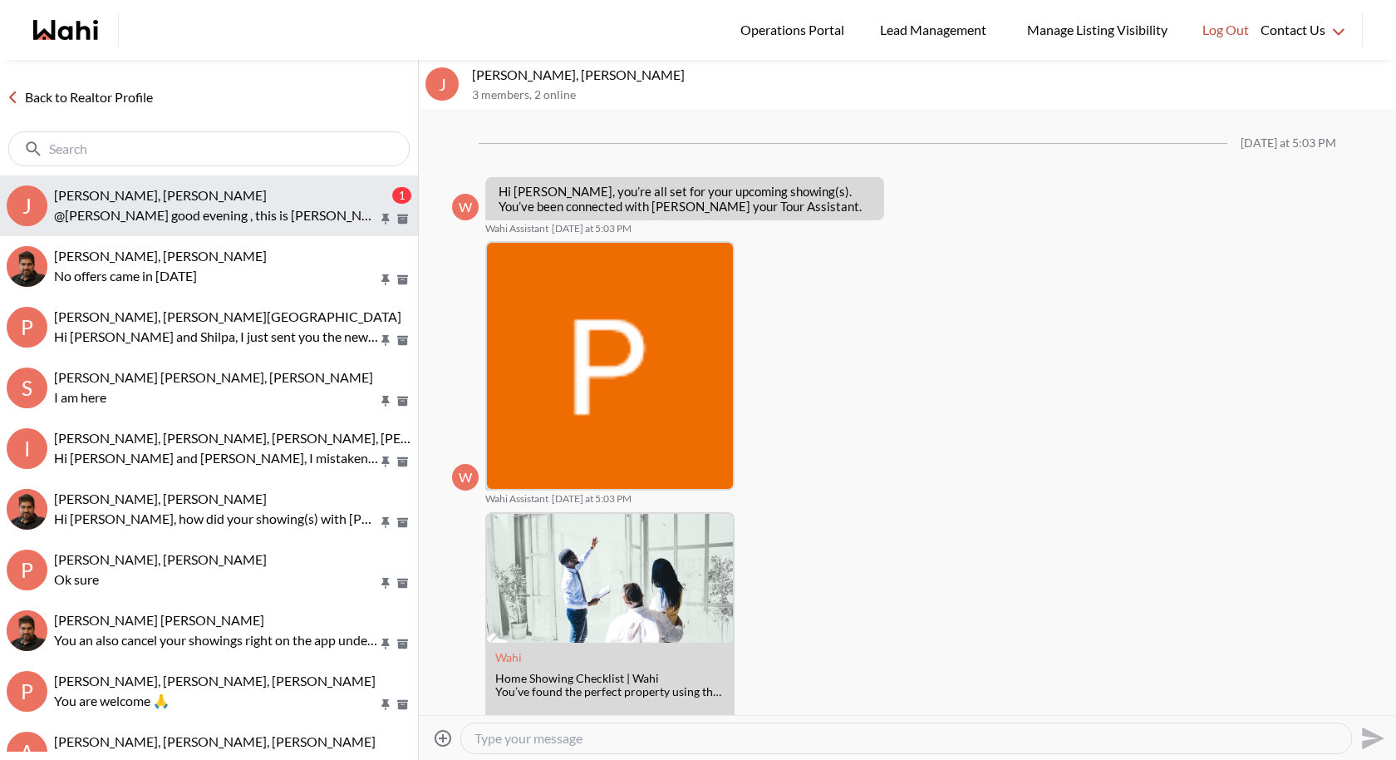
scroll to position [273, 0]
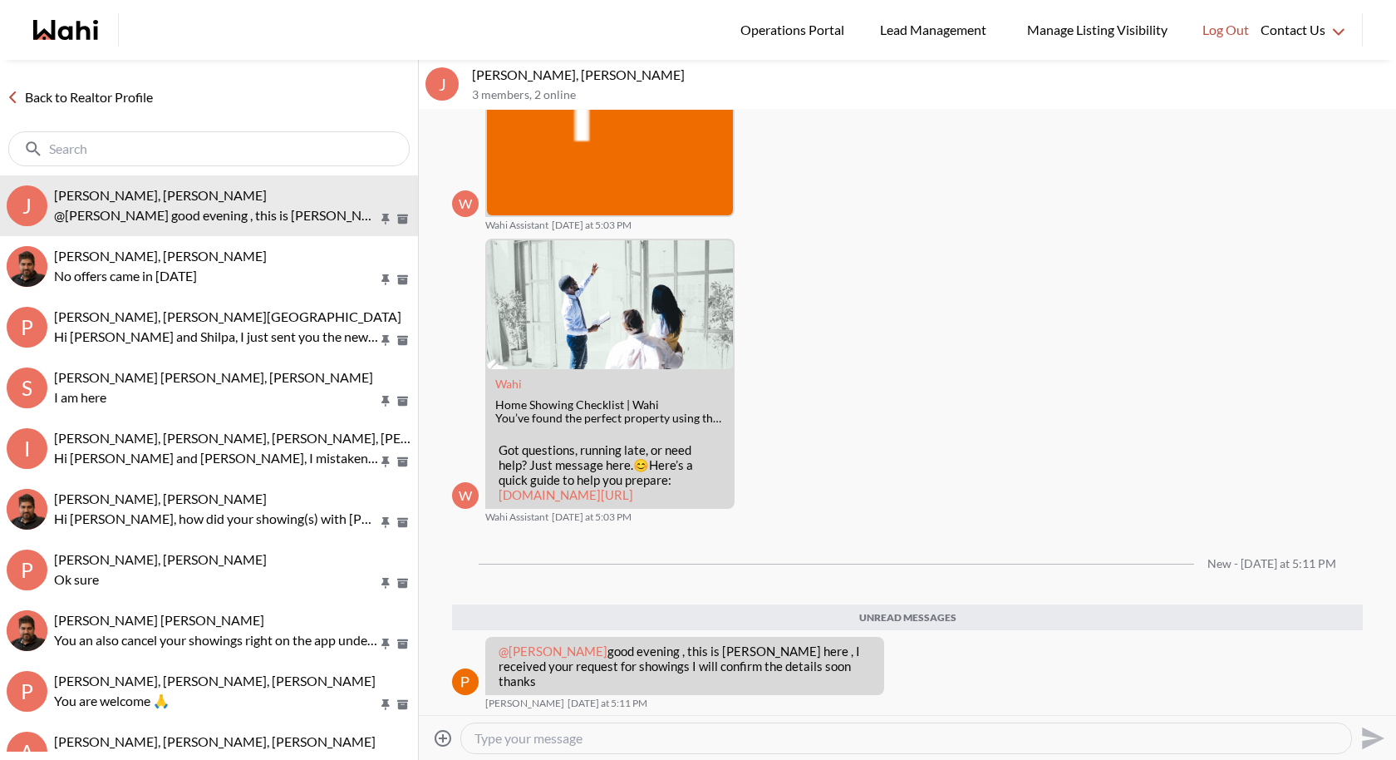
click at [247, 115] on div "Back to Realtor Profile" at bounding box center [209, 118] width 418 height 116
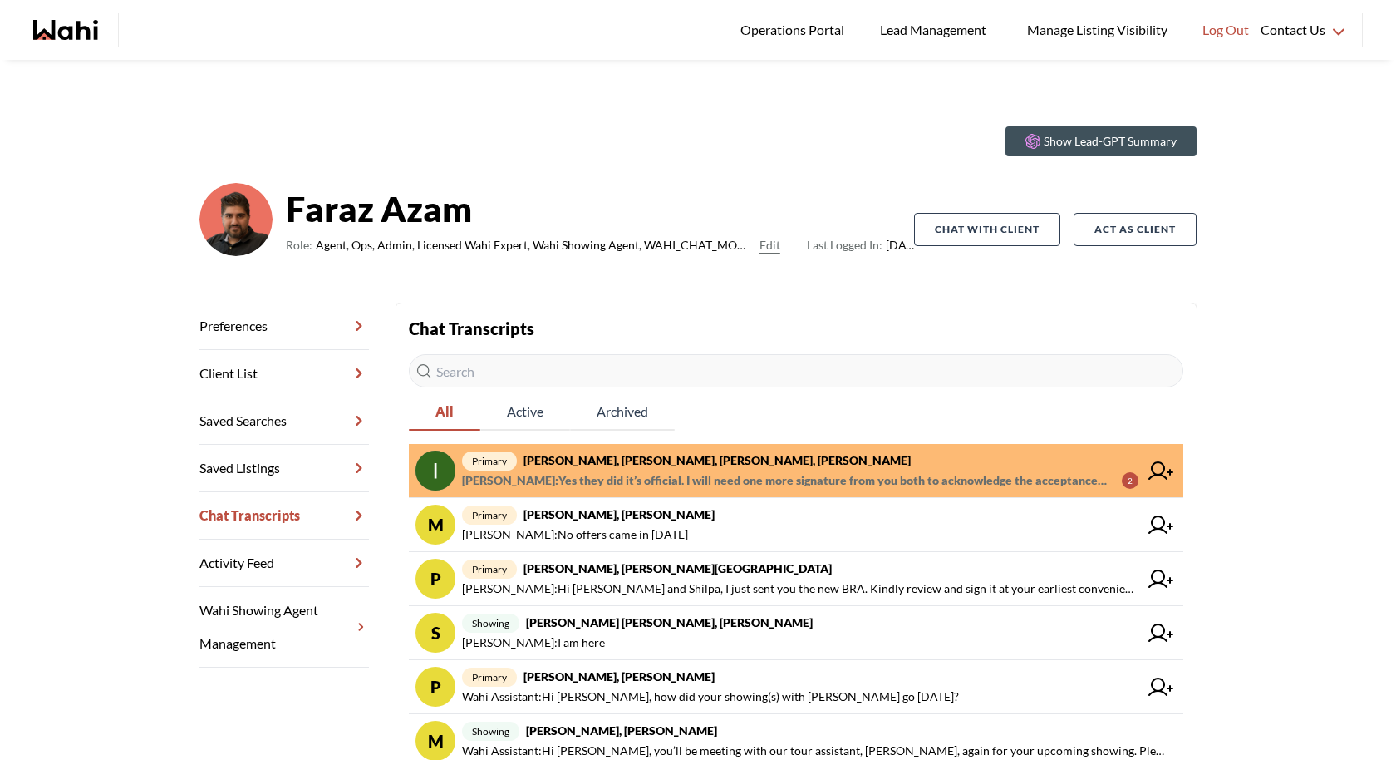
click at [798, 460] on span "primary [PERSON_NAME], [PERSON_NAME], [PERSON_NAME], [PERSON_NAME]" at bounding box center [800, 460] width 677 height 20
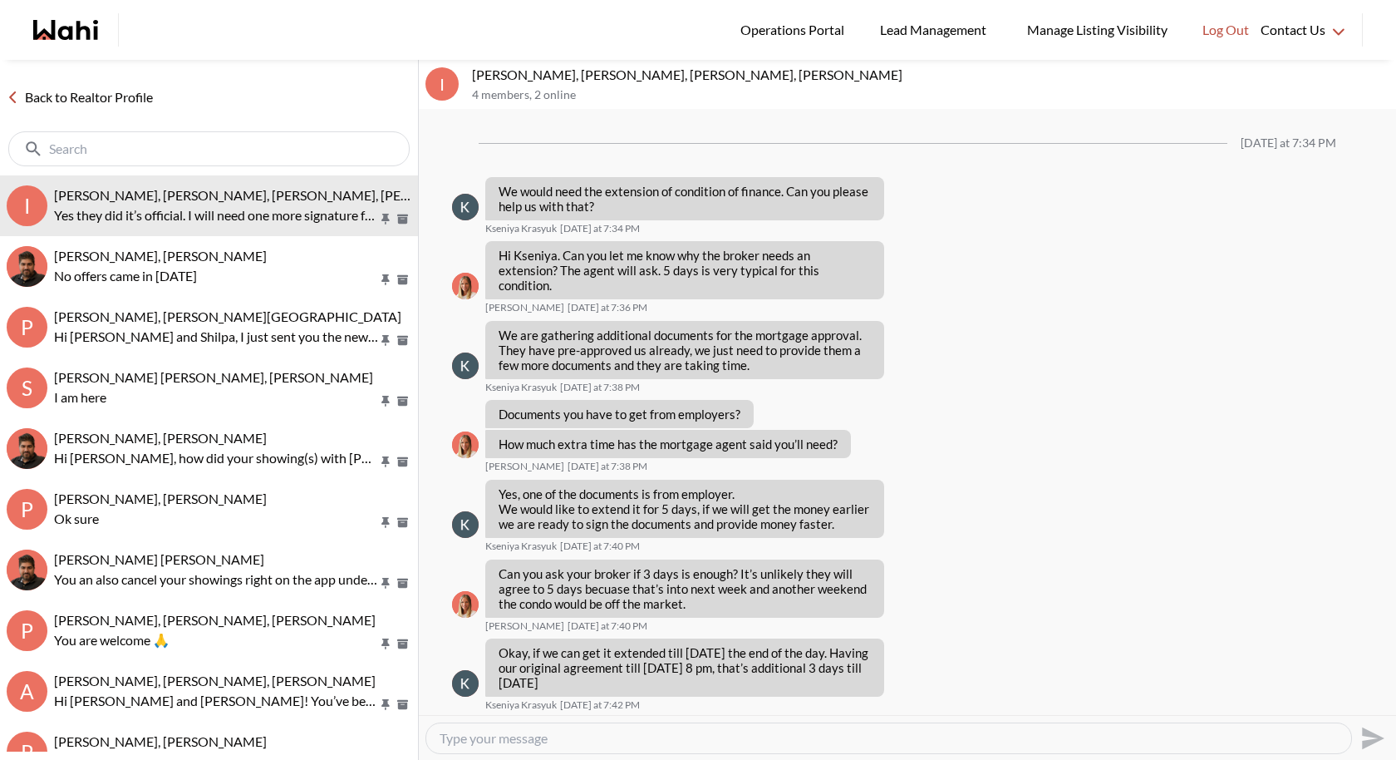
scroll to position [1178, 0]
